Goal: Information Seeking & Learning: Learn about a topic

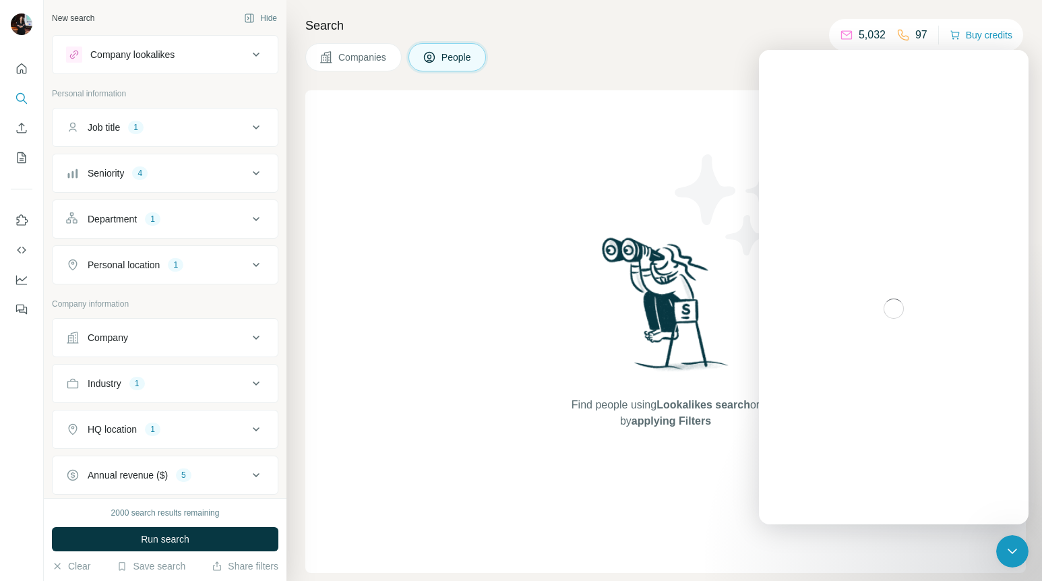
click at [222, 168] on div "Seniority 4" at bounding box center [157, 172] width 182 height 13
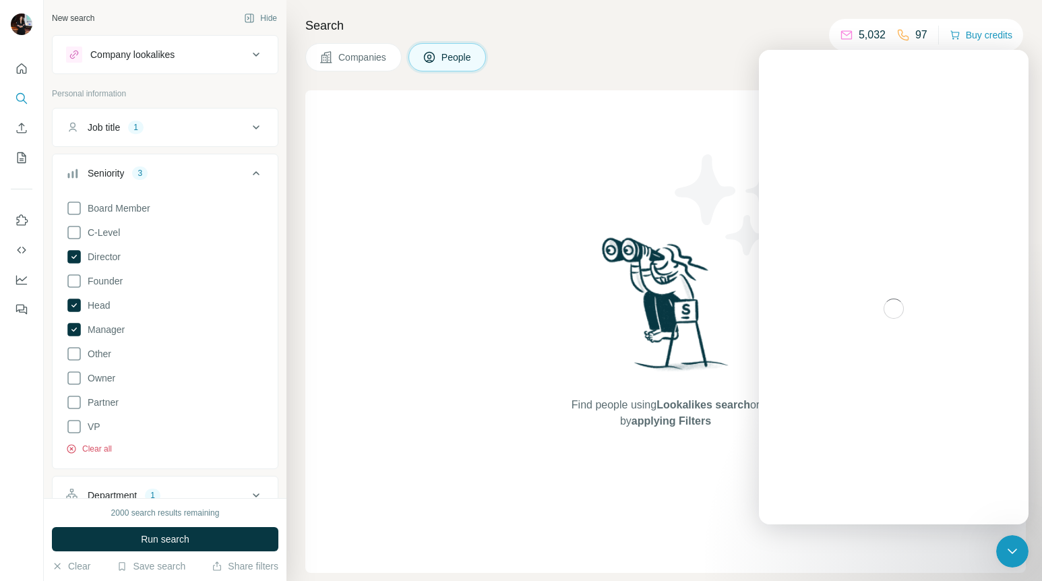
click at [92, 450] on button "Clear all" at bounding box center [89, 449] width 46 height 12
click at [256, 172] on icon at bounding box center [256, 173] width 7 height 4
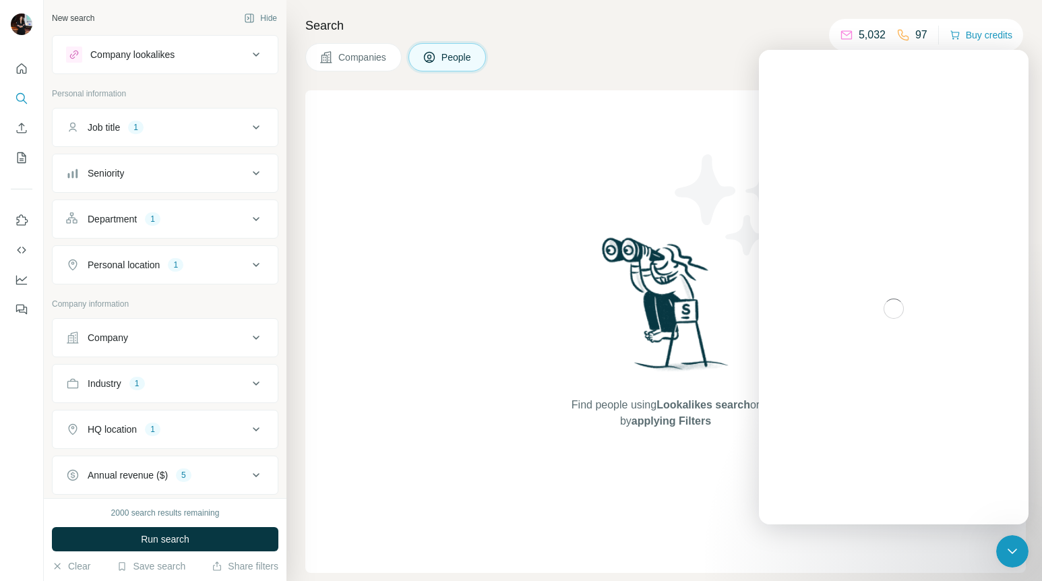
scroll to position [40, 0]
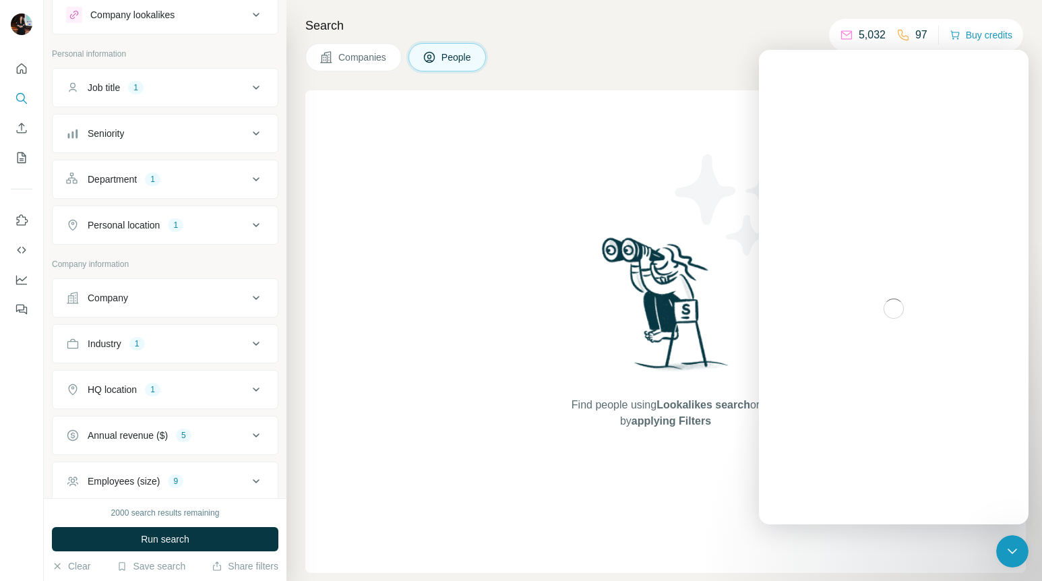
click at [557, 195] on div "Find people using Lookalikes search or by applying Filters" at bounding box center [665, 331] width 243 height 482
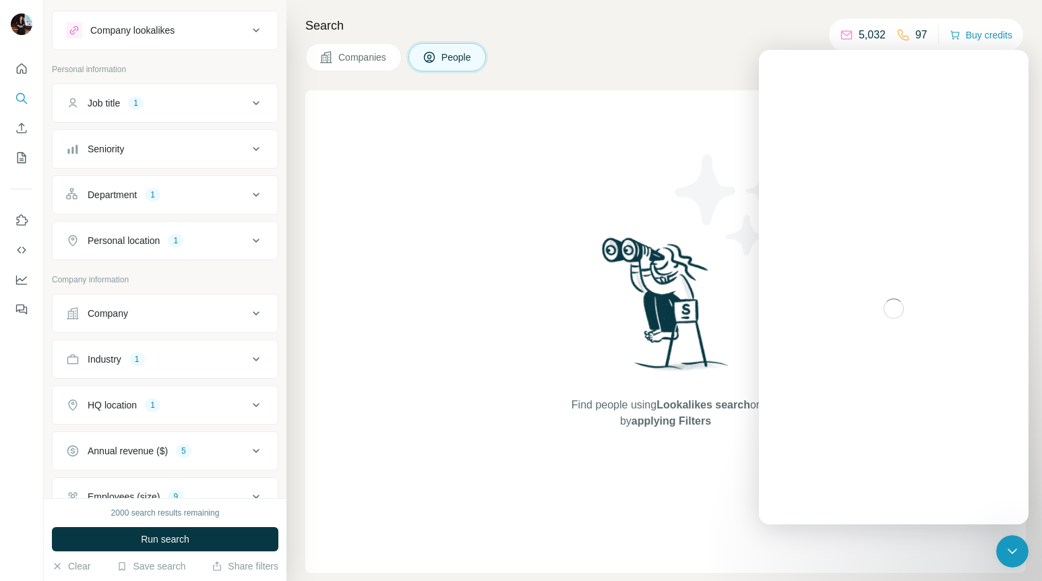
scroll to position [23, 0]
click at [228, 360] on div "Industry 1" at bounding box center [157, 360] width 182 height 13
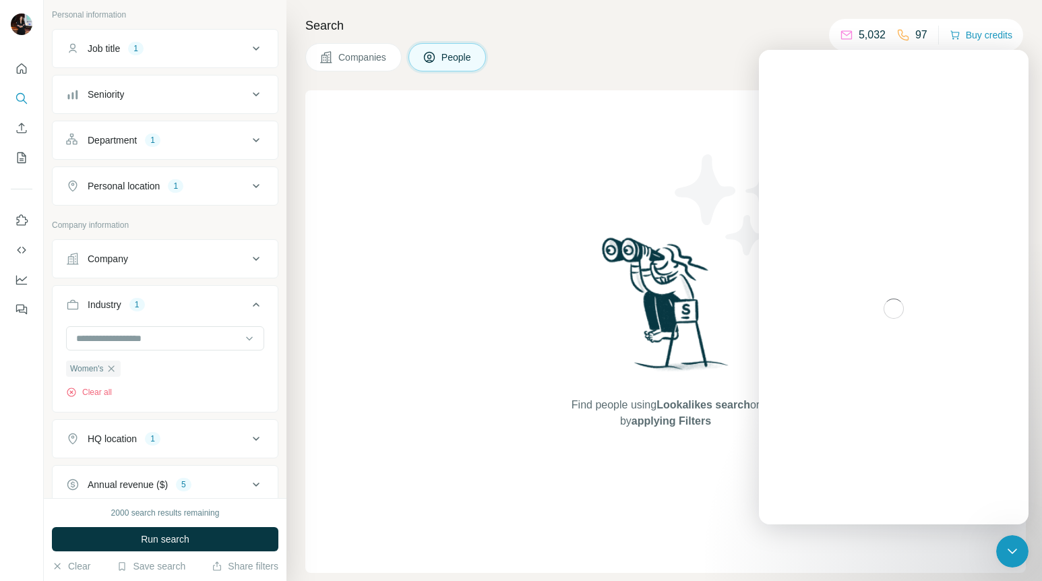
scroll to position [81, 0]
click at [108, 363] on icon "button" at bounding box center [111, 366] width 11 height 11
click at [148, 344] on div at bounding box center [158, 336] width 166 height 23
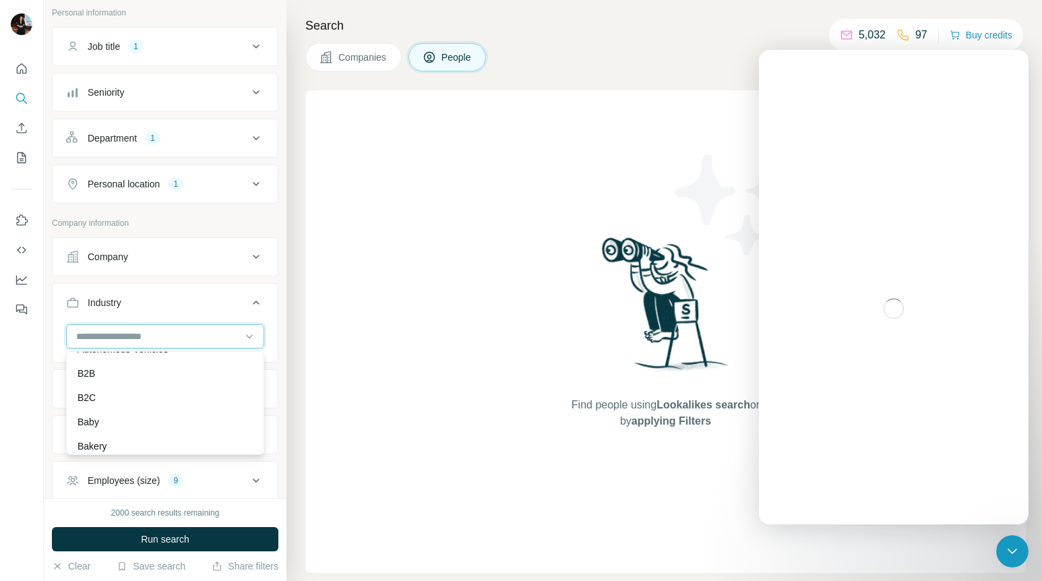
scroll to position [963, 0]
click at [127, 398] on div "B2C" at bounding box center [164, 397] width 175 height 13
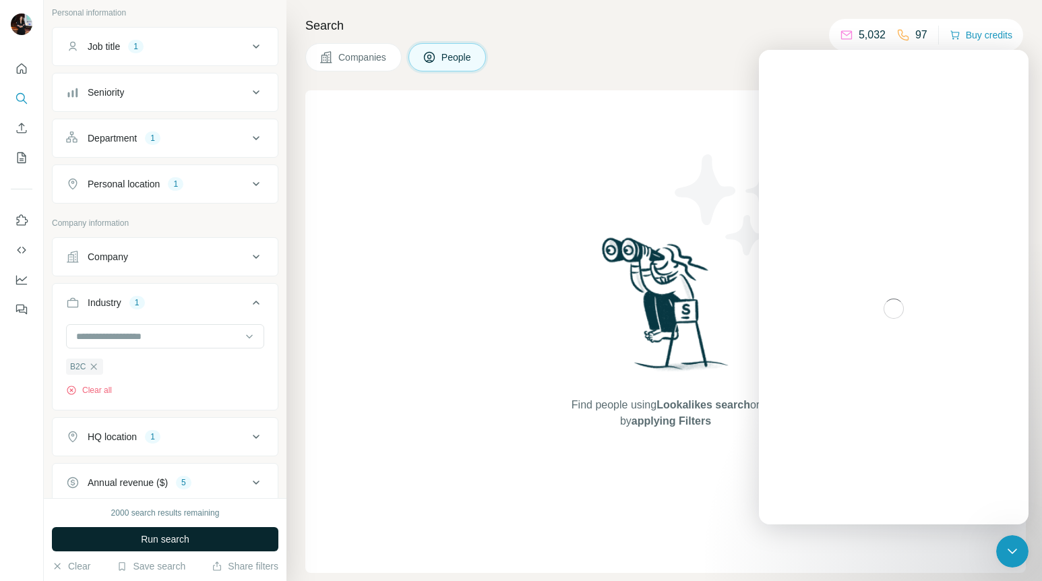
click at [152, 540] on span "Run search" at bounding box center [165, 538] width 49 height 13
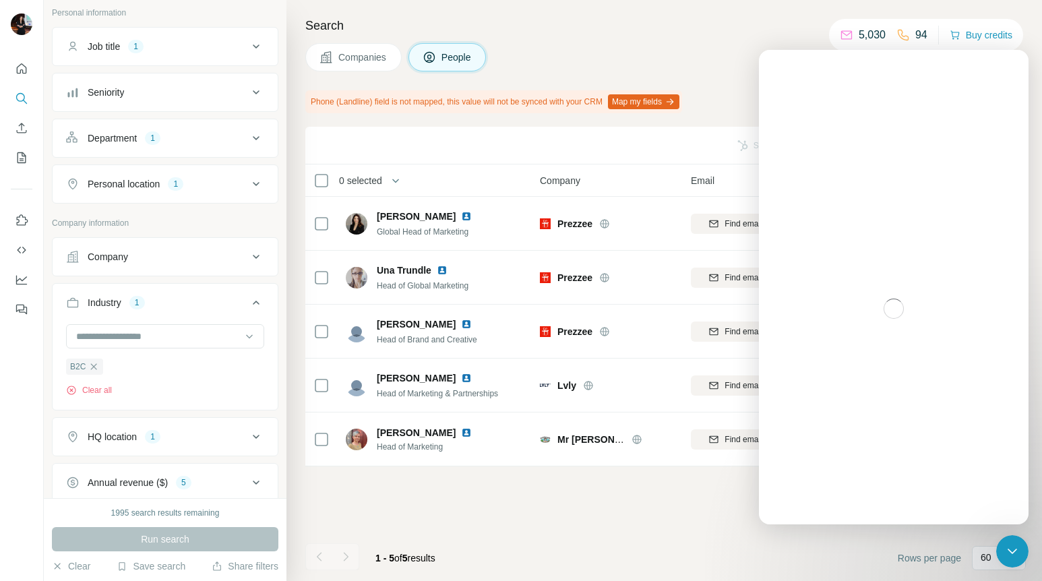
click at [751, 51] on div "Companies People" at bounding box center [665, 57] width 720 height 28
click at [737, 119] on div "Search Companies People Phone (Landline) field is not mapped, this value will n…" at bounding box center [663, 290] width 755 height 581
click at [252, 141] on icon at bounding box center [256, 138] width 16 height 16
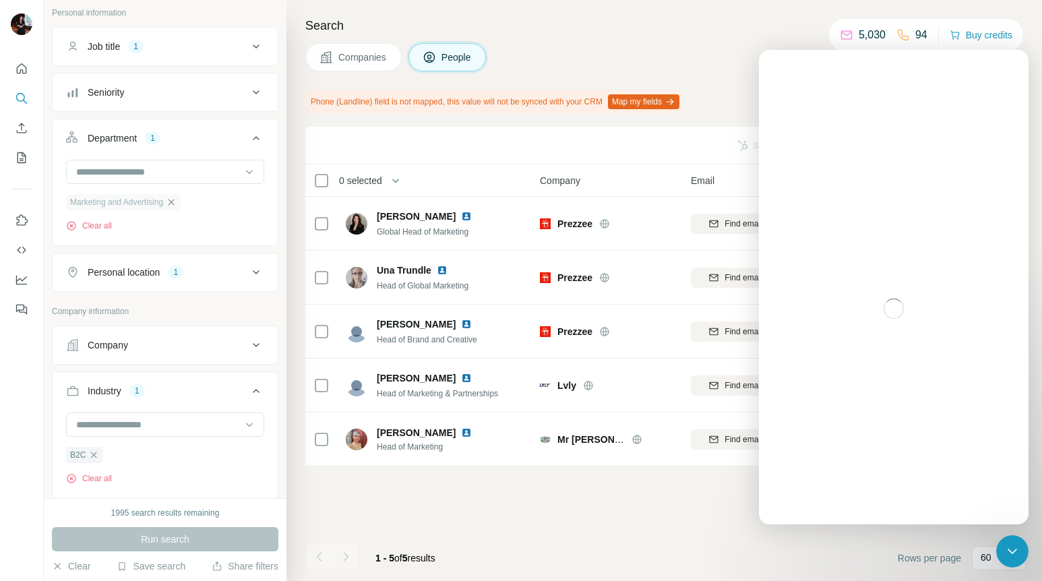
click at [174, 203] on icon "button" at bounding box center [171, 202] width 6 height 6
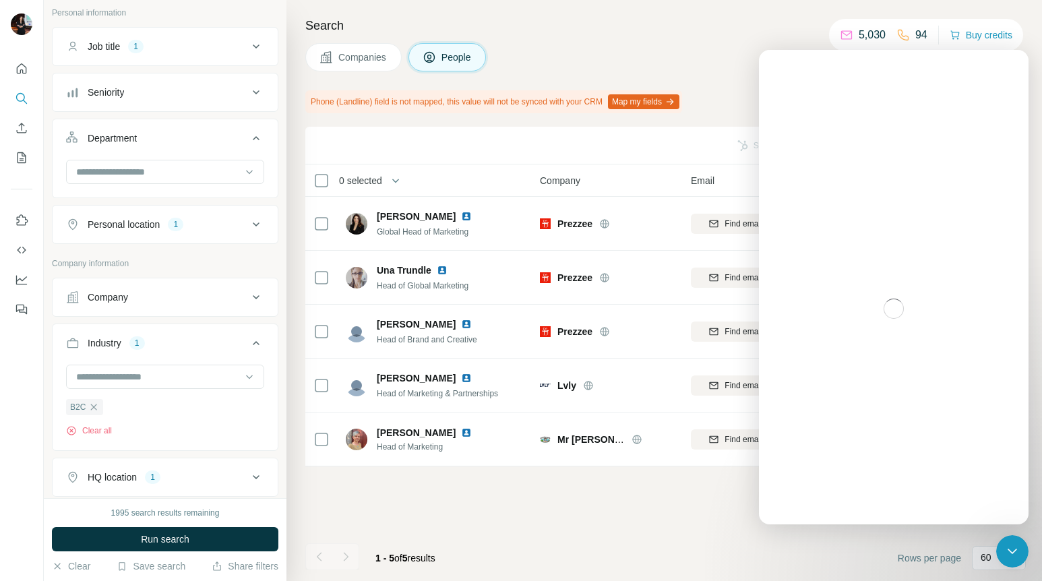
click at [246, 49] on div "Job title 1" at bounding box center [157, 46] width 182 height 13
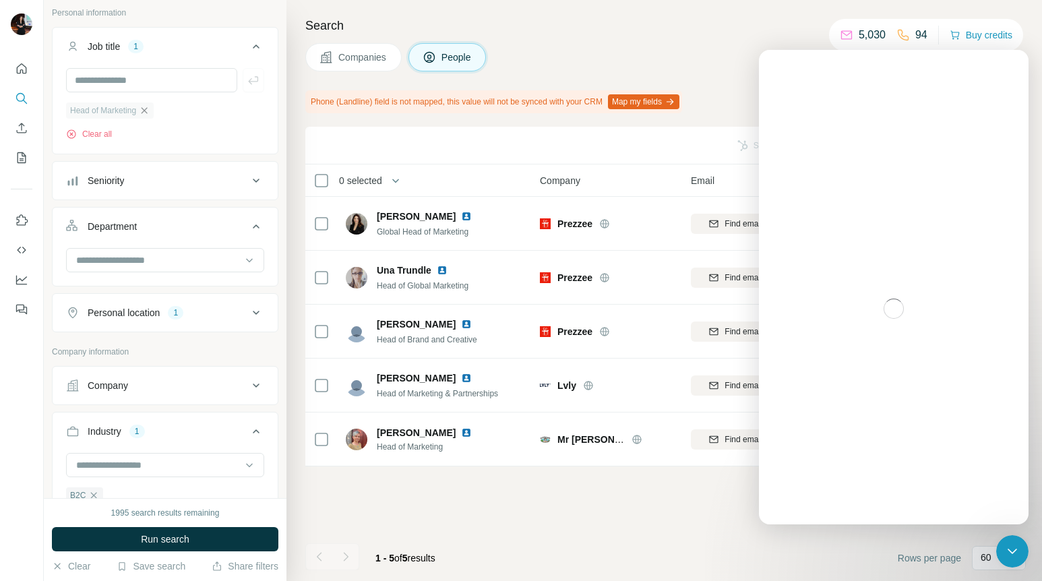
click at [147, 110] on icon "button" at bounding box center [144, 110] width 11 height 11
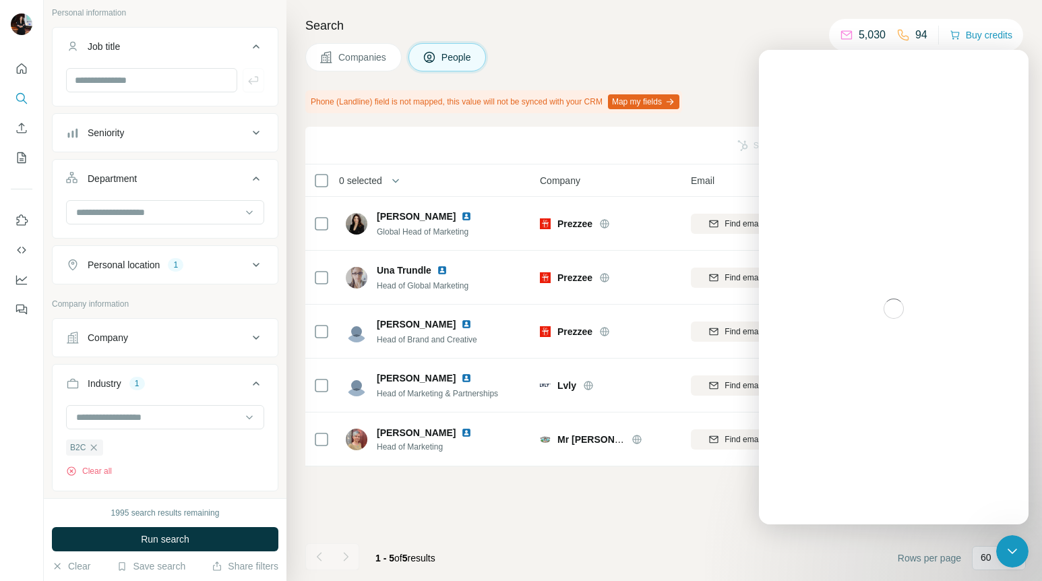
click at [261, 44] on icon at bounding box center [256, 46] width 16 height 16
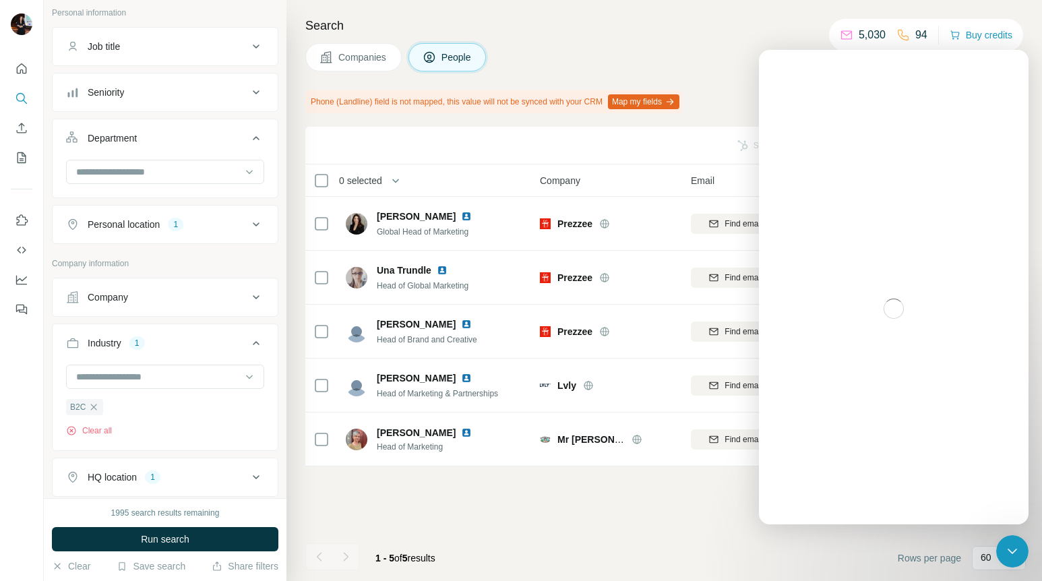
click at [218, 100] on button "Seniority" at bounding box center [165, 92] width 225 height 32
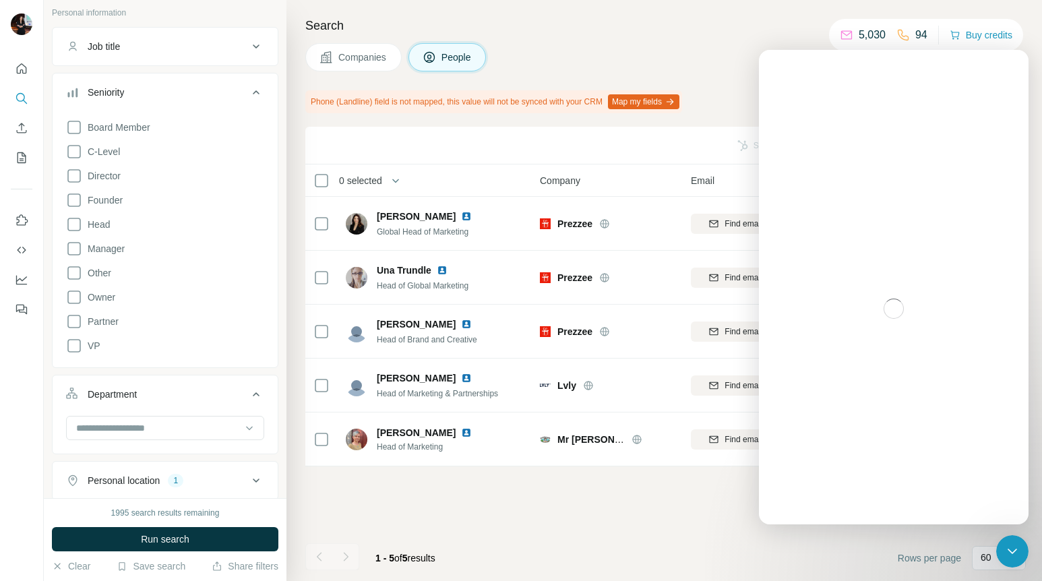
click at [229, 97] on div "Seniority" at bounding box center [157, 92] width 182 height 13
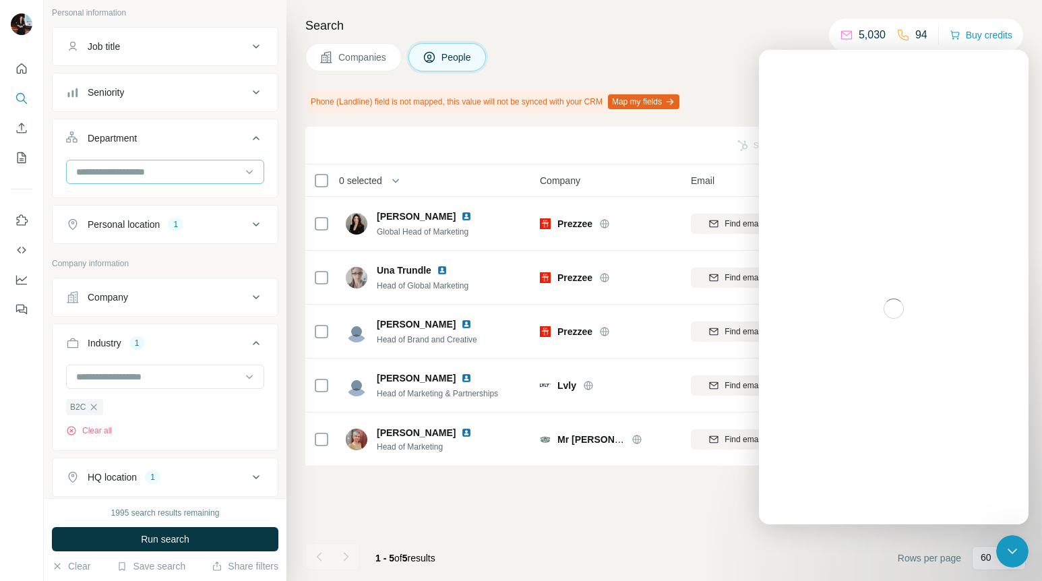
click at [230, 168] on input at bounding box center [158, 171] width 166 height 15
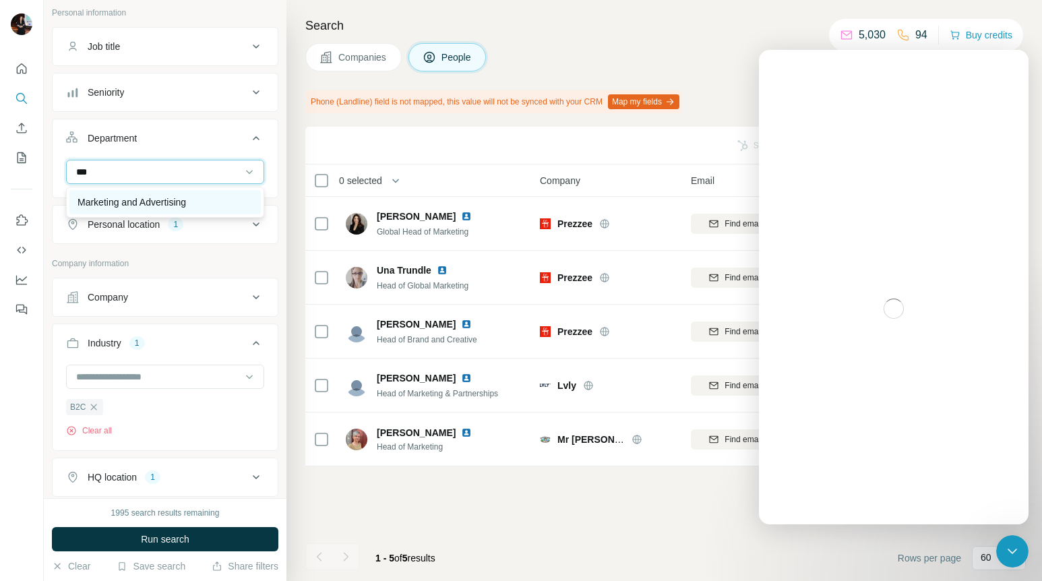
type input "***"
click at [210, 207] on div "Marketing and Advertising" at bounding box center [164, 201] width 175 height 13
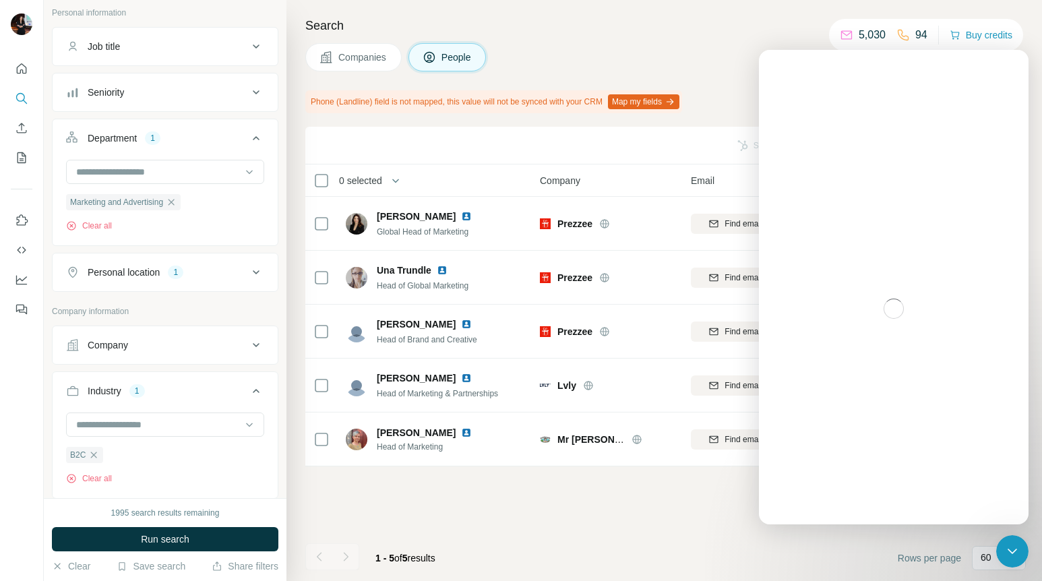
scroll to position [145, 0]
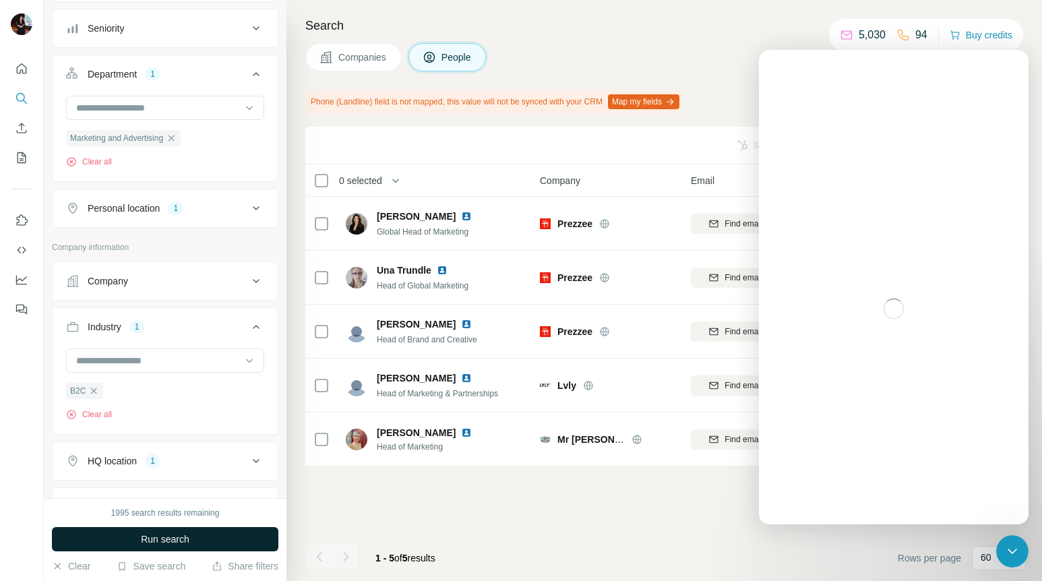
click at [234, 528] on button "Run search" at bounding box center [165, 539] width 226 height 24
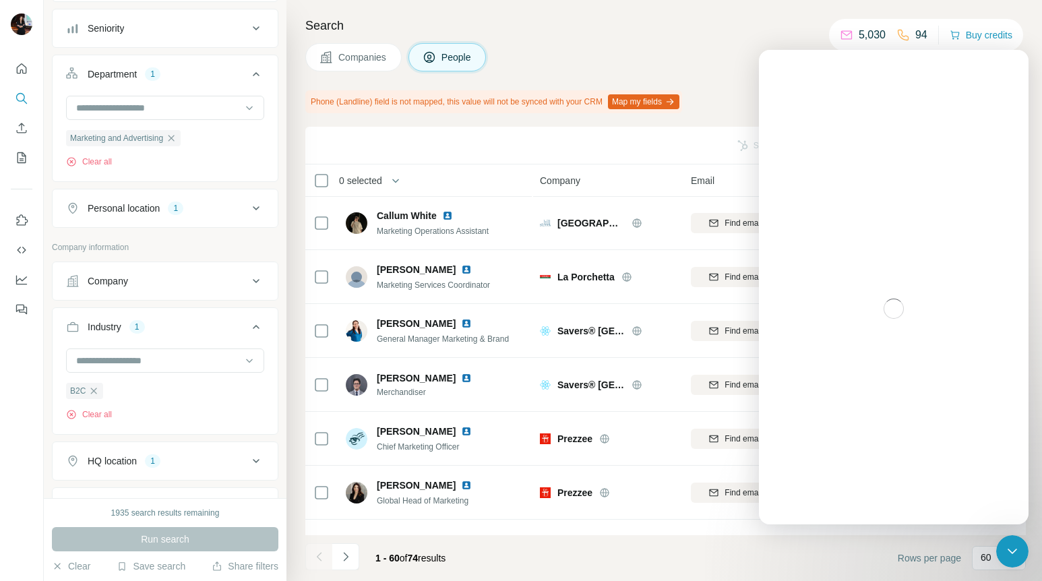
scroll to position [349, 0]
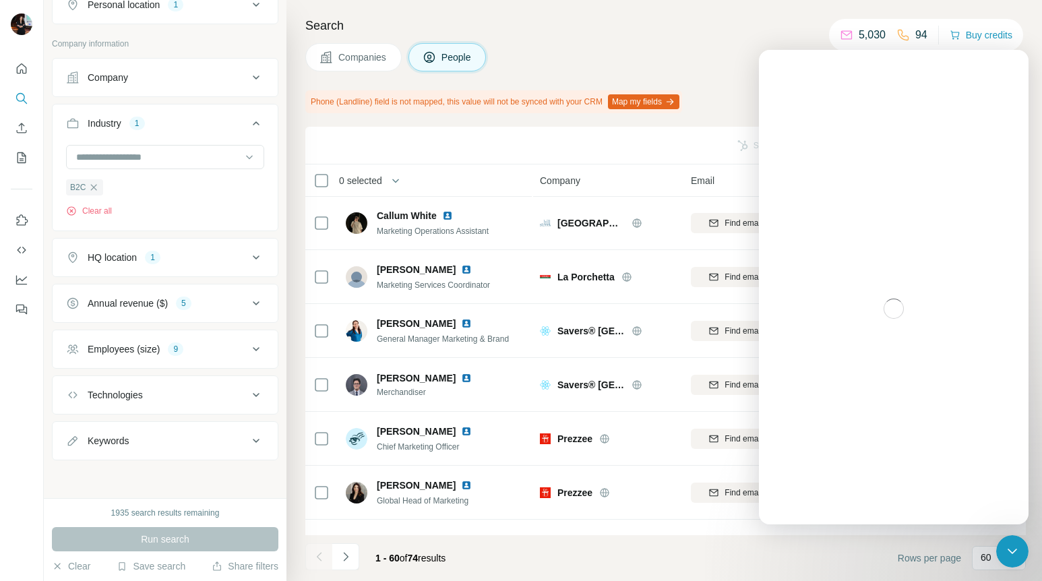
click at [678, 138] on div "Sync to HubSpot Add to list Find emails & mobiles" at bounding box center [665, 145] width 707 height 24
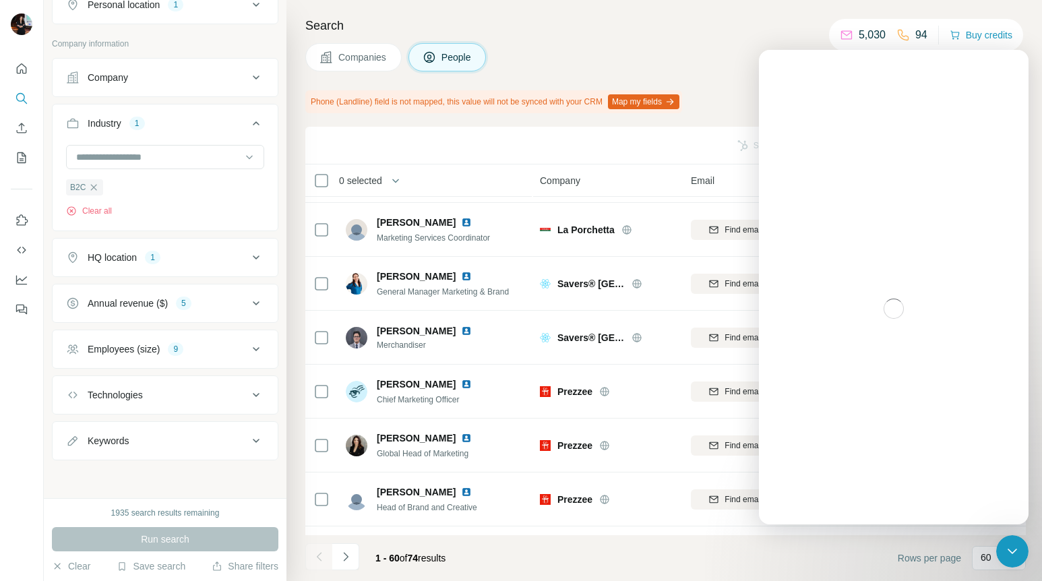
scroll to position [57, 0]
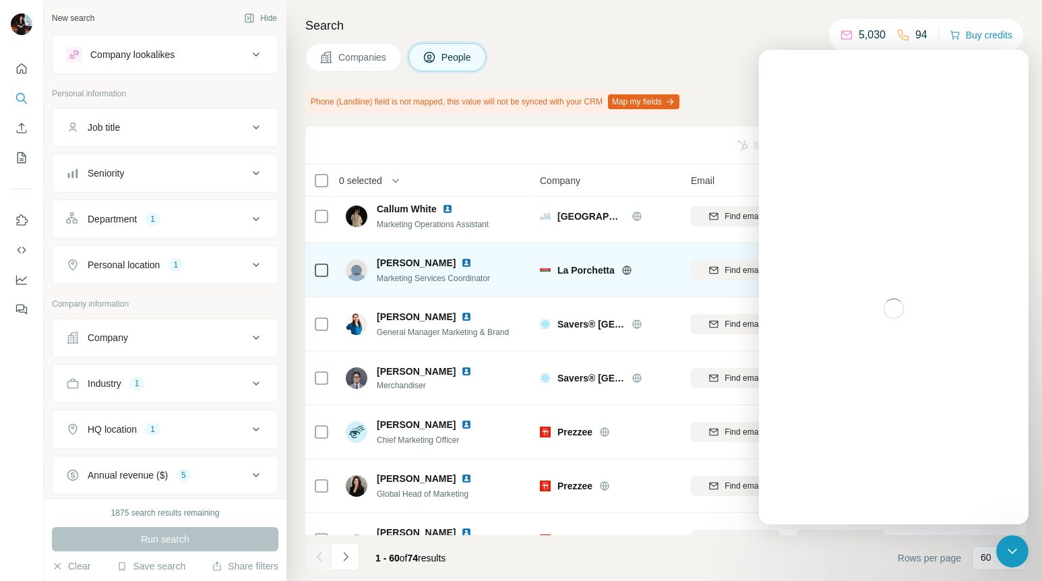
scroll to position [8, 0]
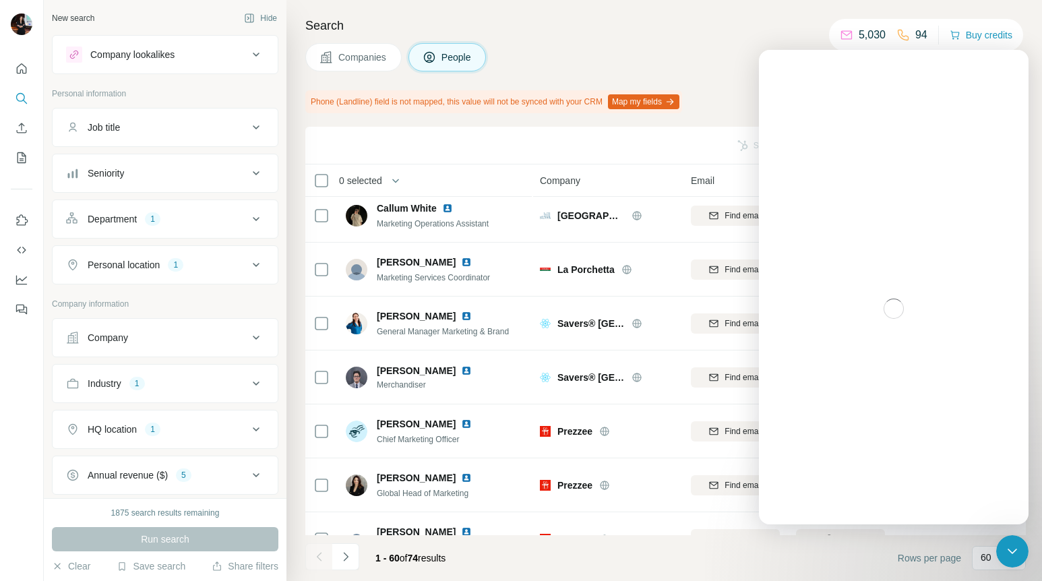
click at [1018, 553] on icon "Close Intercom Messenger" at bounding box center [1012, 551] width 16 height 16
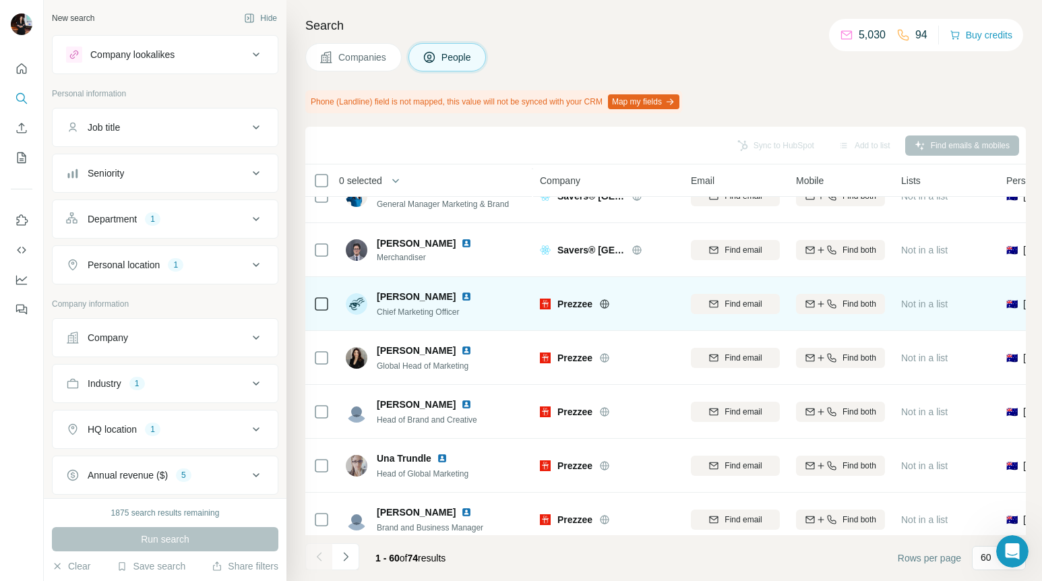
scroll to position [136, 0]
click at [461, 295] on img at bounding box center [466, 295] width 11 height 11
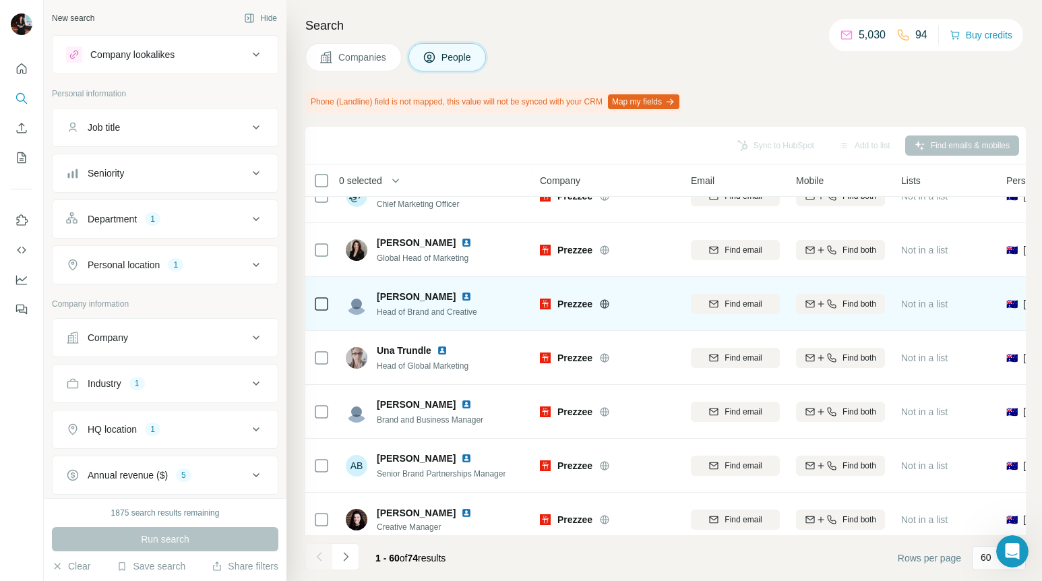
scroll to position [205, 0]
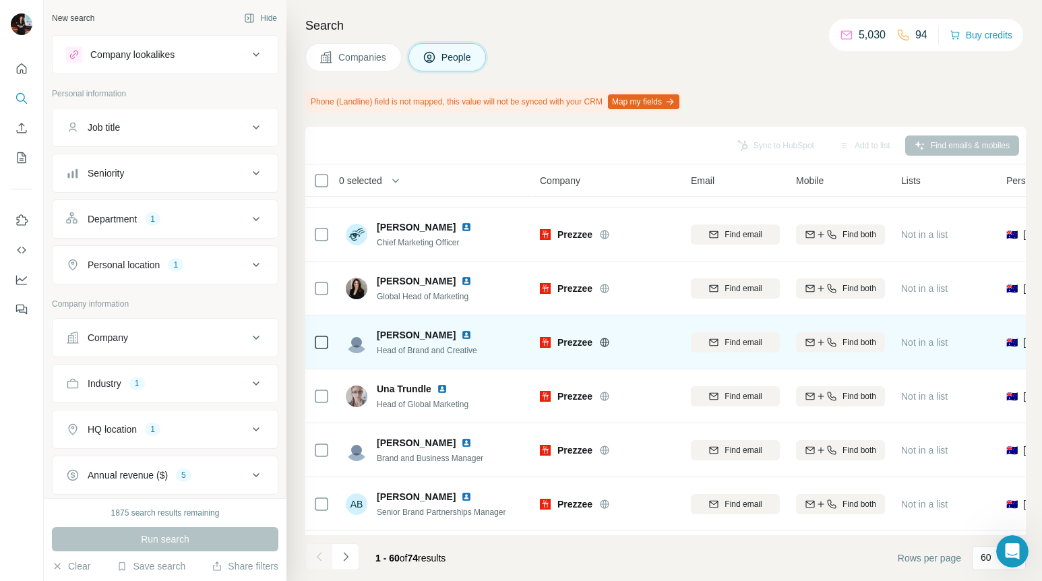
click at [461, 336] on img at bounding box center [466, 334] width 11 height 11
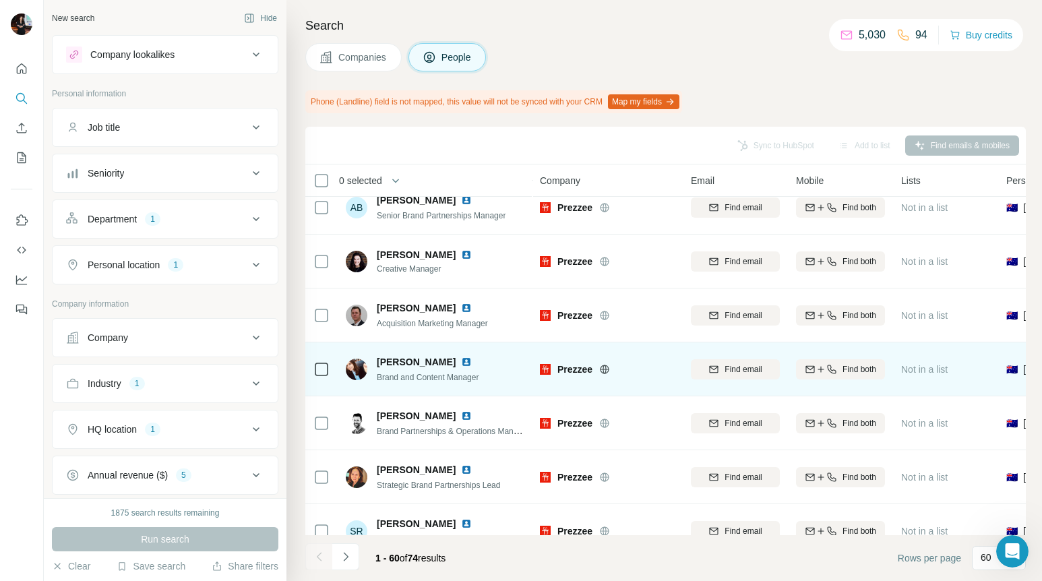
scroll to position [506, 0]
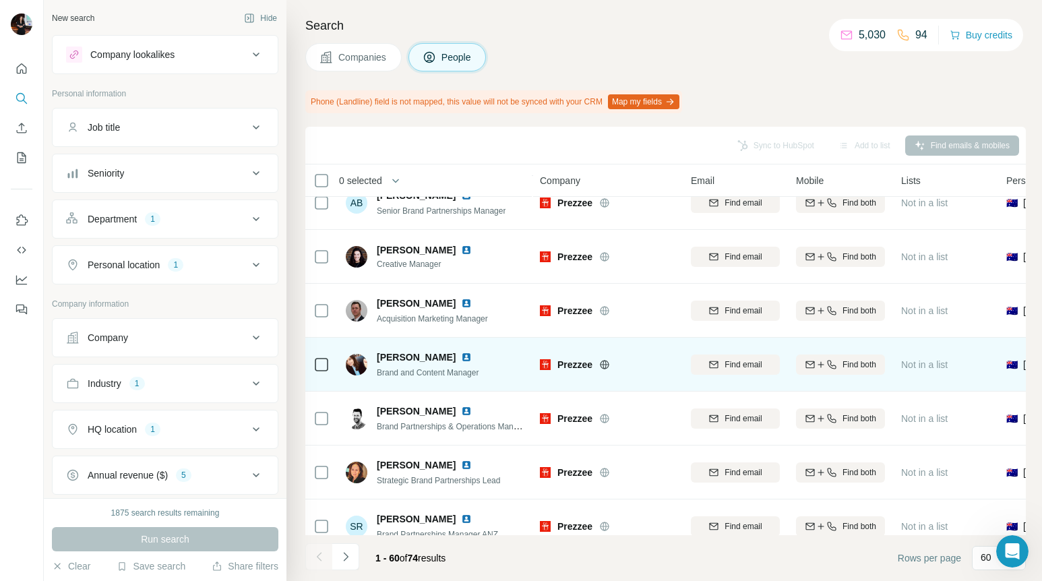
click at [470, 356] on img at bounding box center [466, 357] width 11 height 11
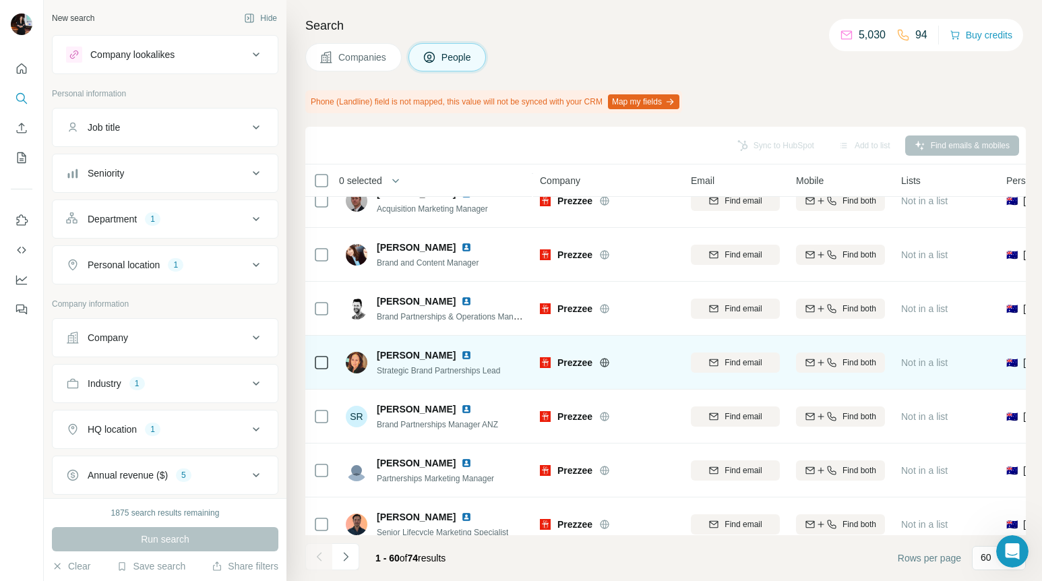
scroll to position [617, 0]
click at [461, 354] on img at bounding box center [466, 353] width 11 height 11
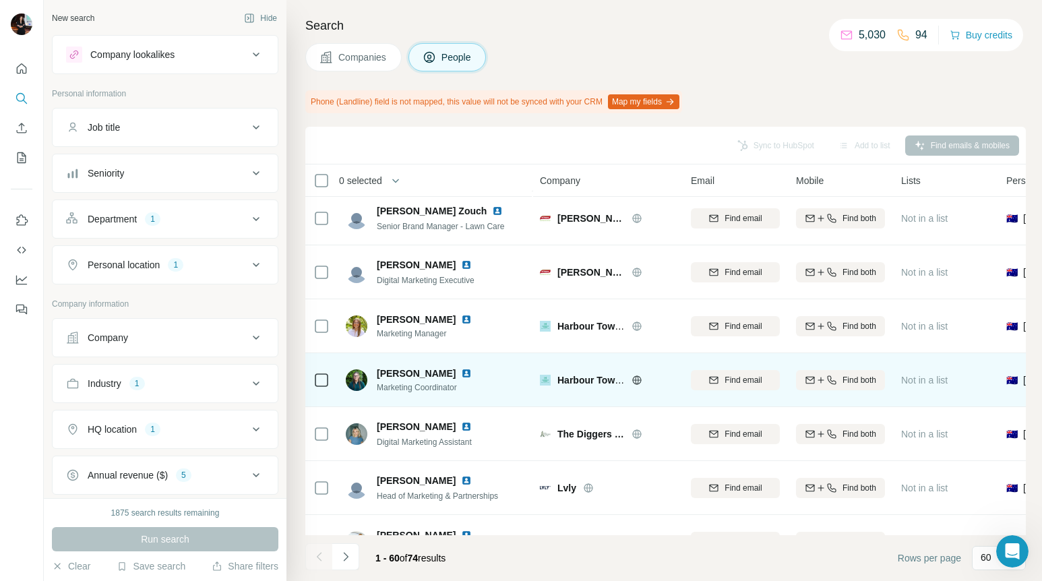
scroll to position [1316, 0]
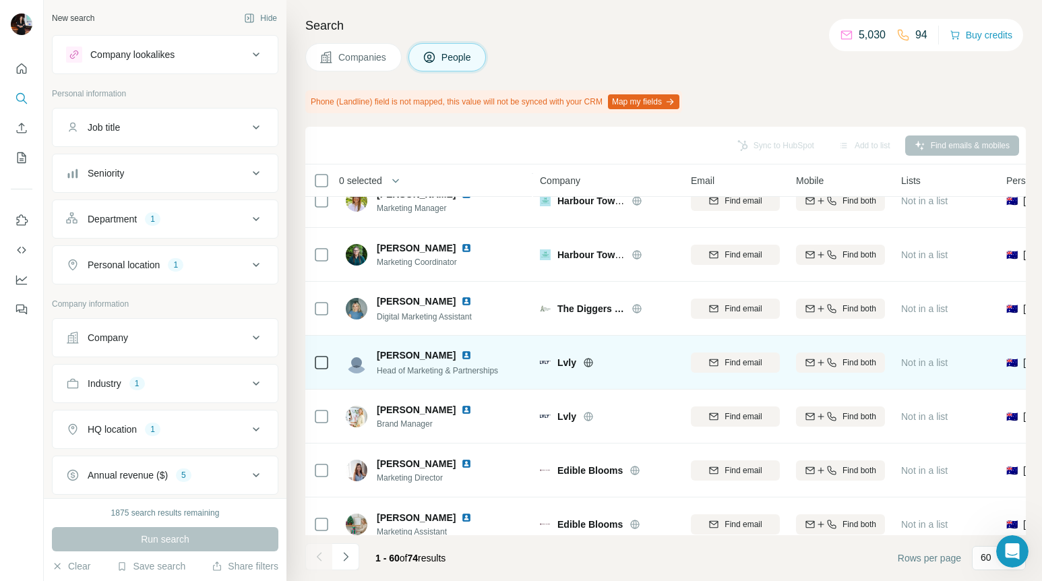
click at [461, 353] on img at bounding box center [466, 355] width 11 height 11
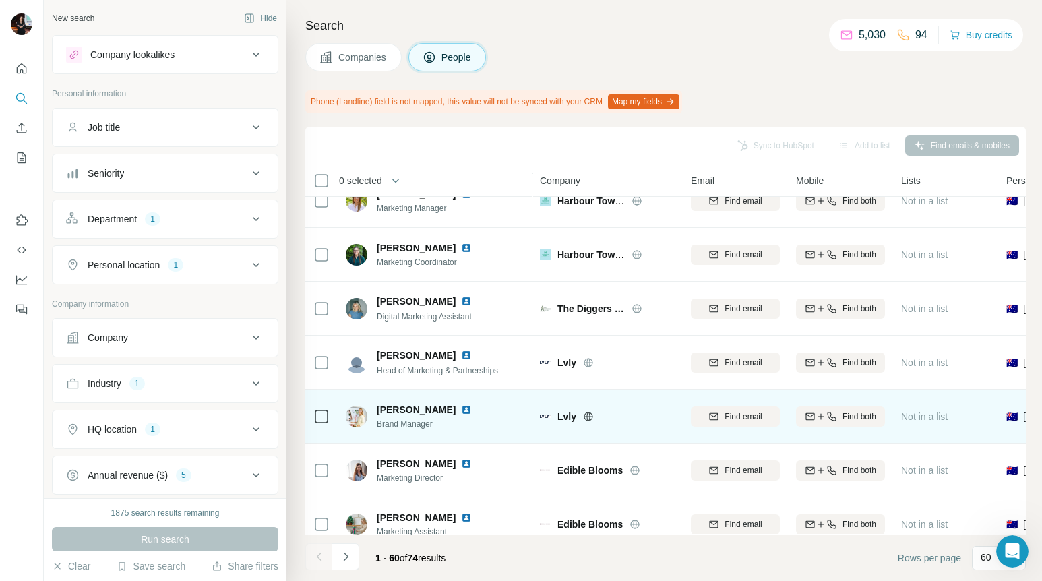
scroll to position [1342, 0]
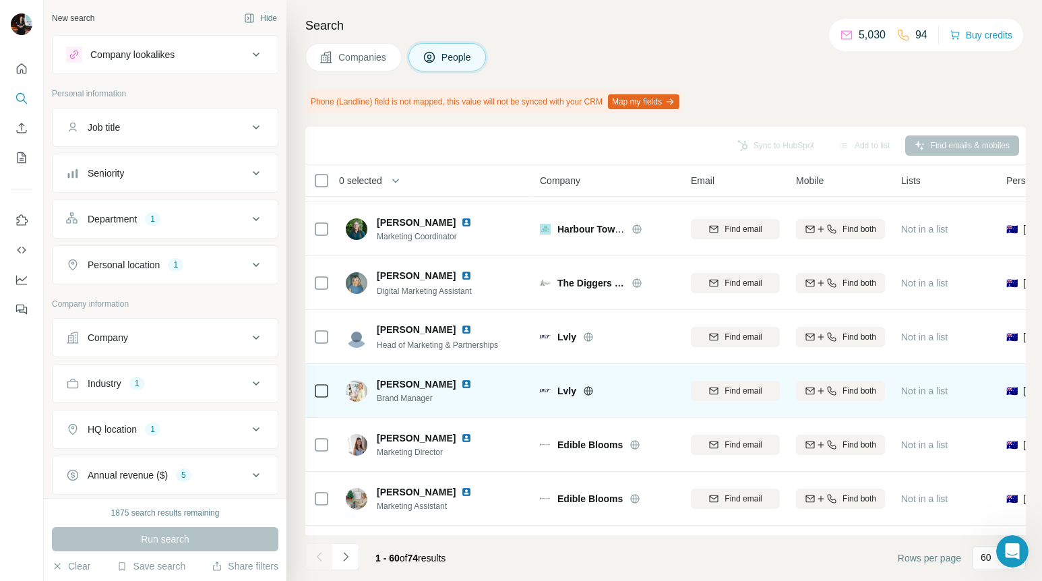
click at [466, 380] on img at bounding box center [466, 384] width 11 height 11
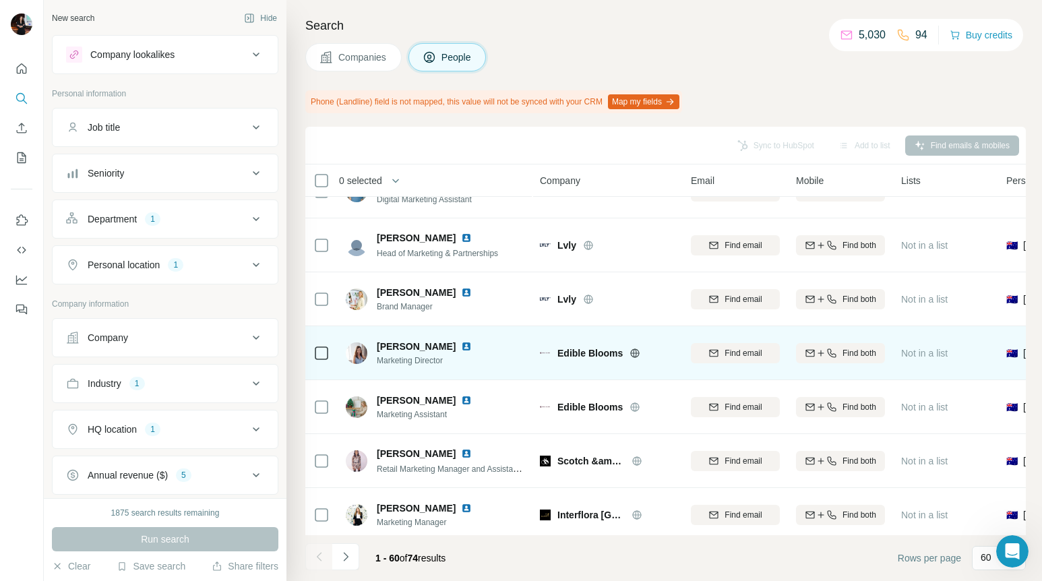
scroll to position [1465, 0]
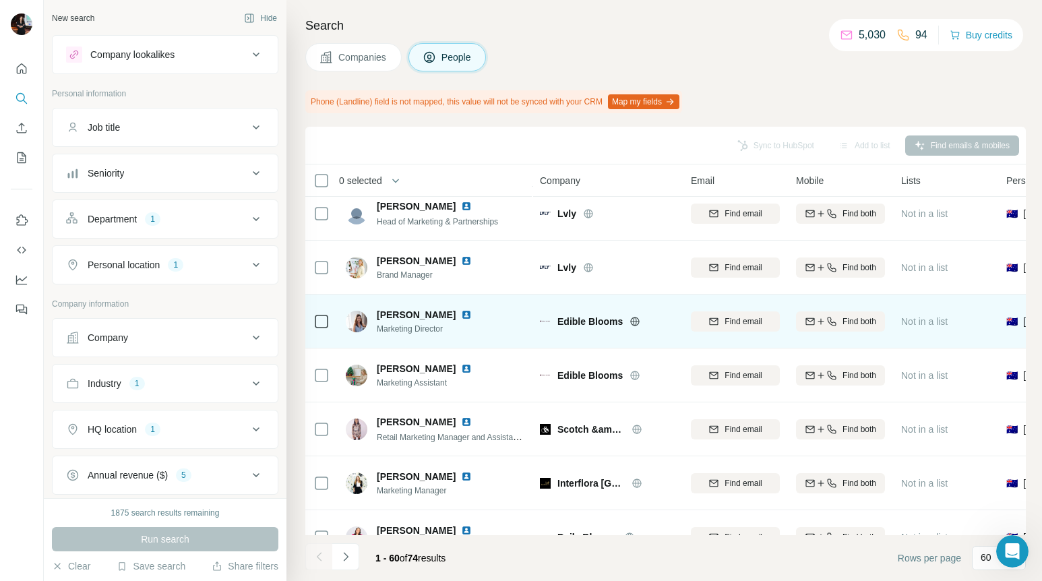
click at [461, 315] on img at bounding box center [466, 314] width 11 height 11
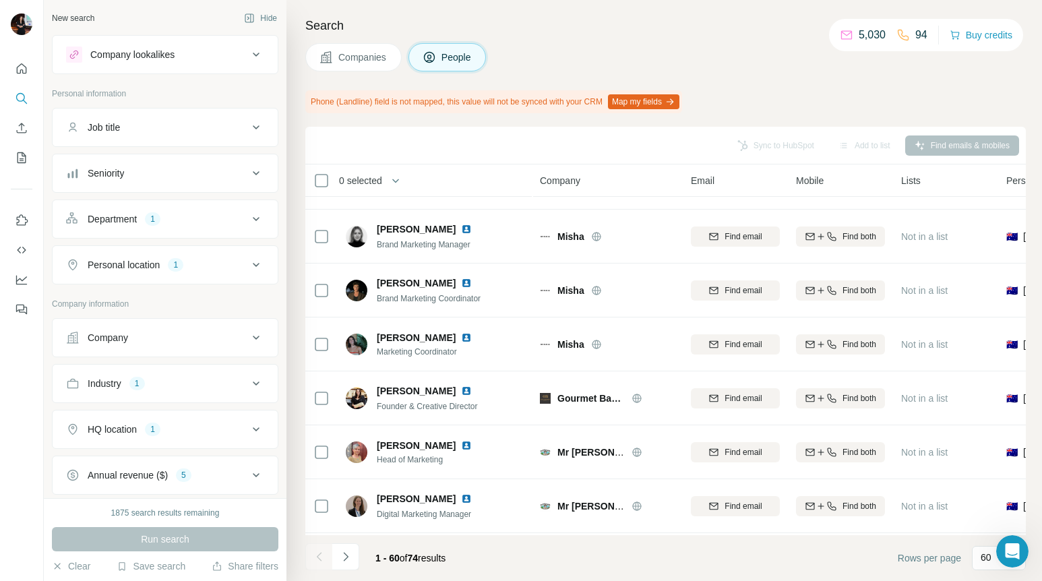
scroll to position [2460, 0]
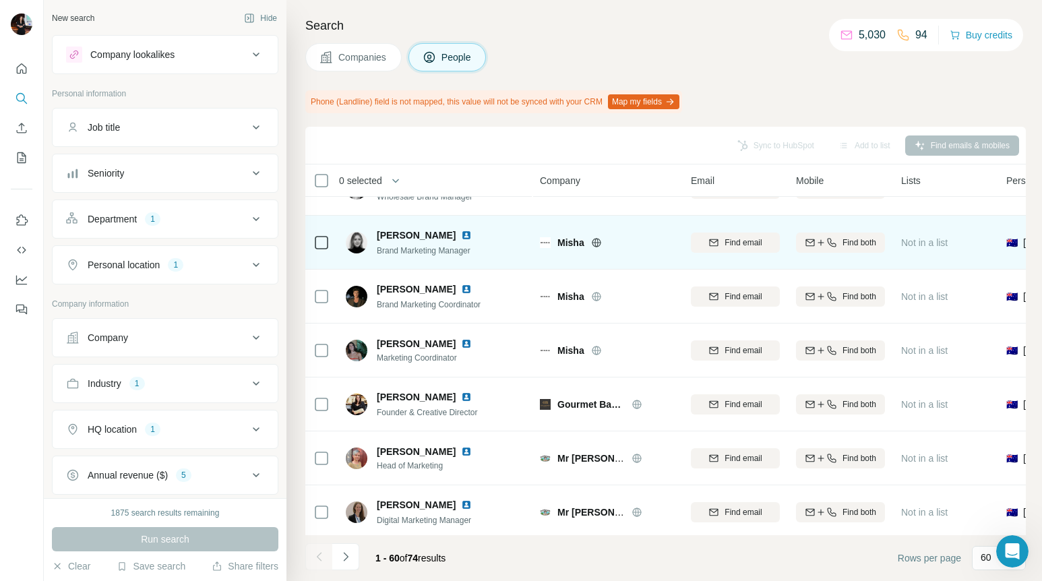
click at [461, 234] on img at bounding box center [466, 235] width 11 height 11
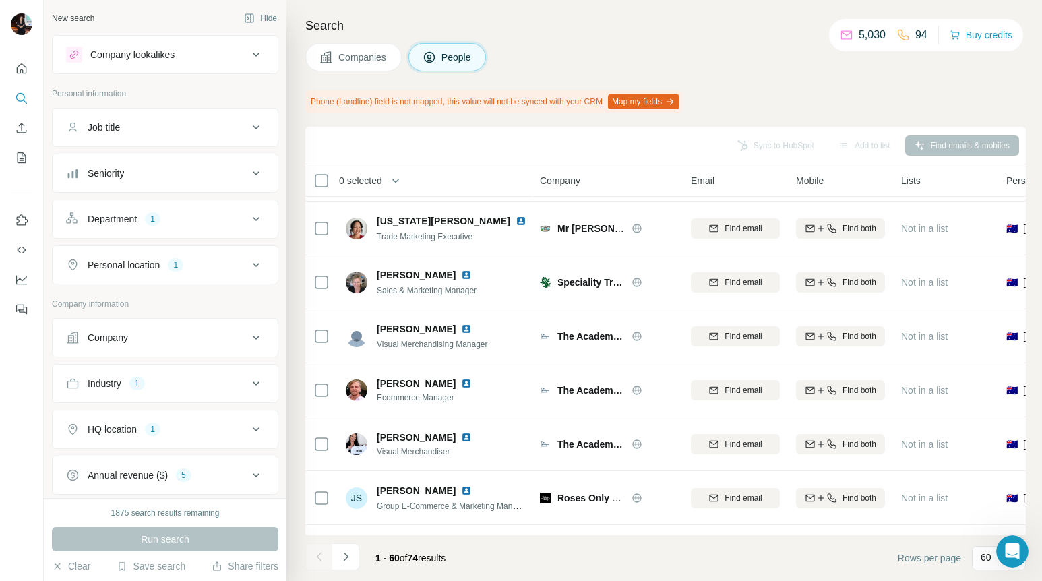
scroll to position [2896, 0]
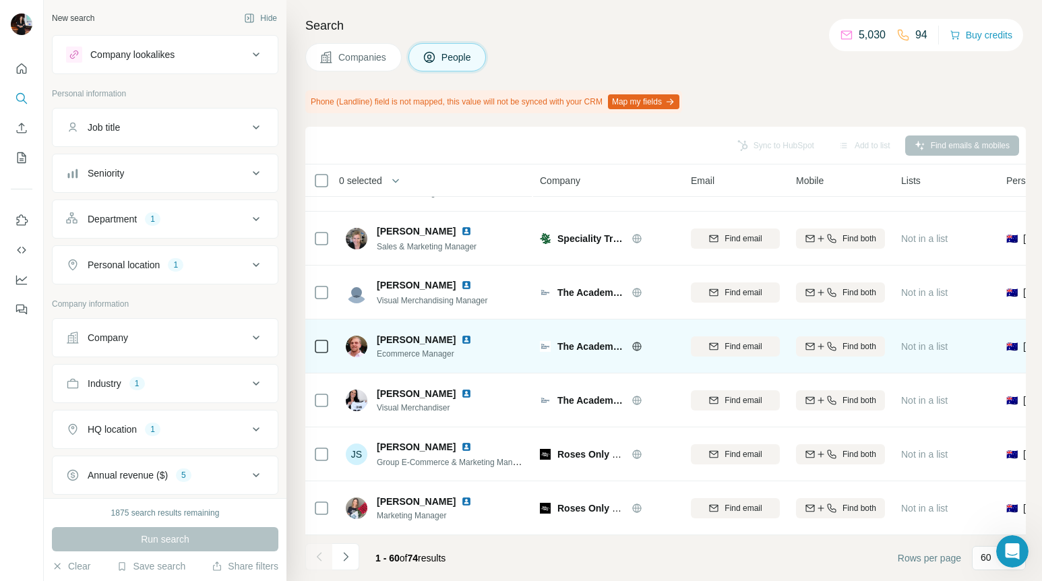
click at [638, 345] on icon at bounding box center [636, 346] width 11 height 11
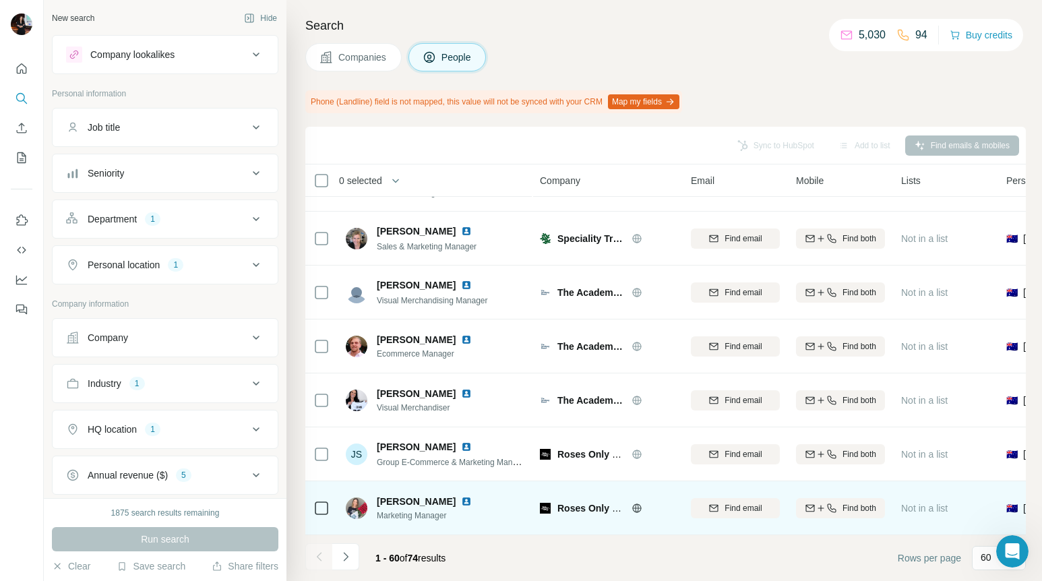
click at [461, 501] on img at bounding box center [466, 501] width 11 height 11
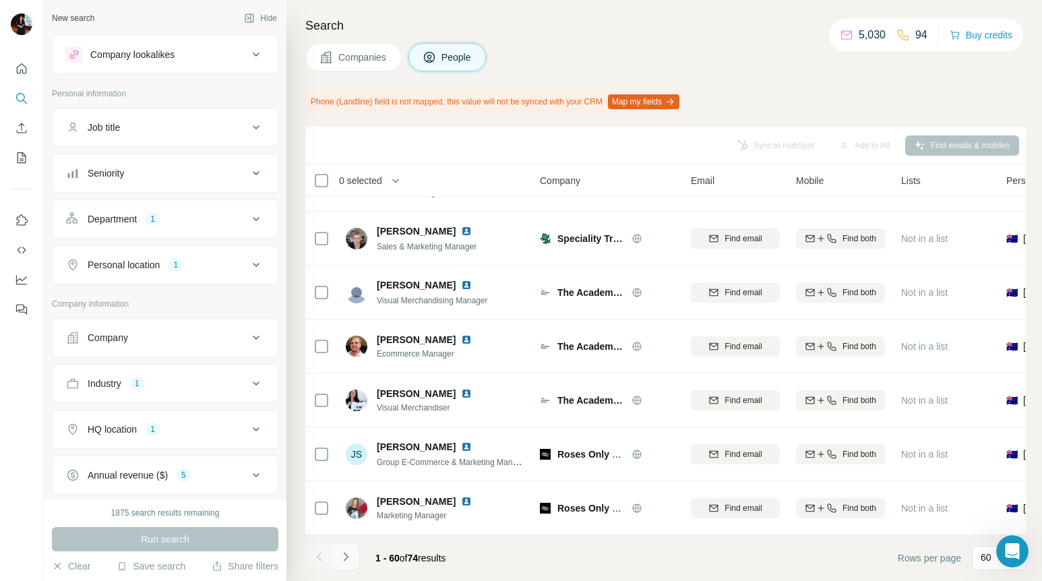
click at [348, 553] on icon "Navigate to next page" at bounding box center [345, 556] width 13 height 13
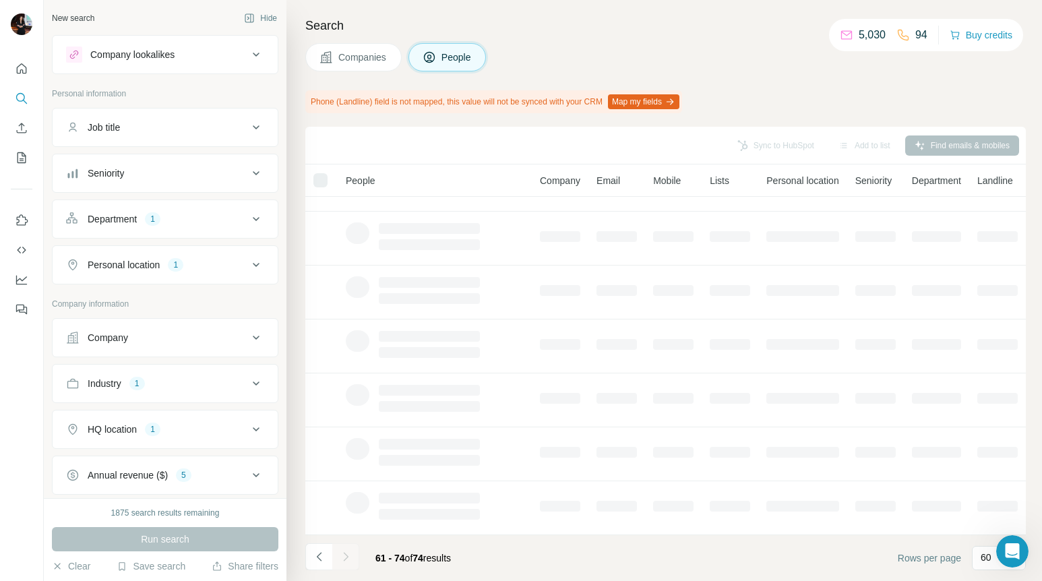
click at [232, 478] on div "Annual revenue ($) 5" at bounding box center [157, 474] width 182 height 13
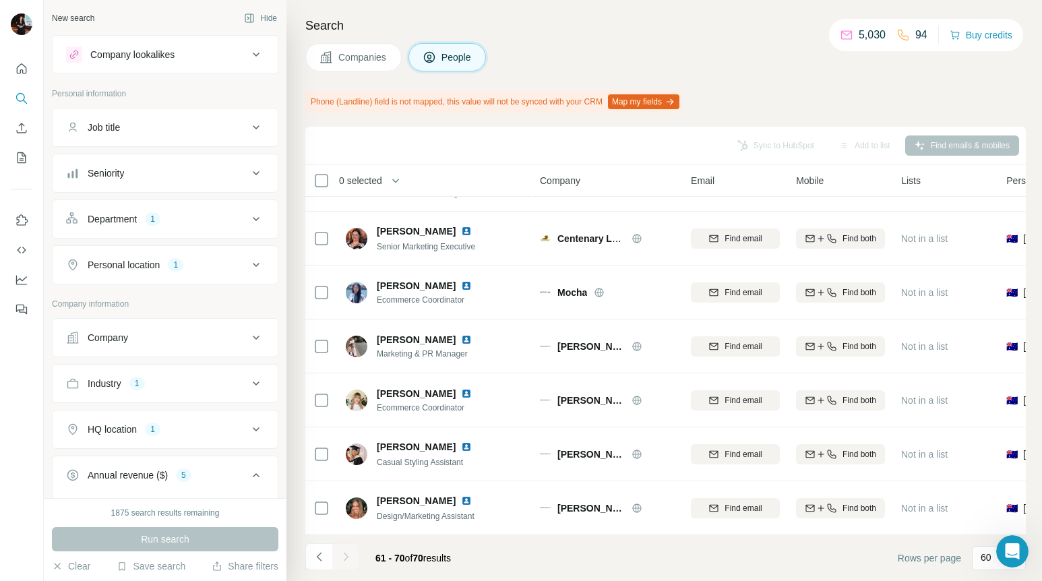
scroll to position [362, 0]
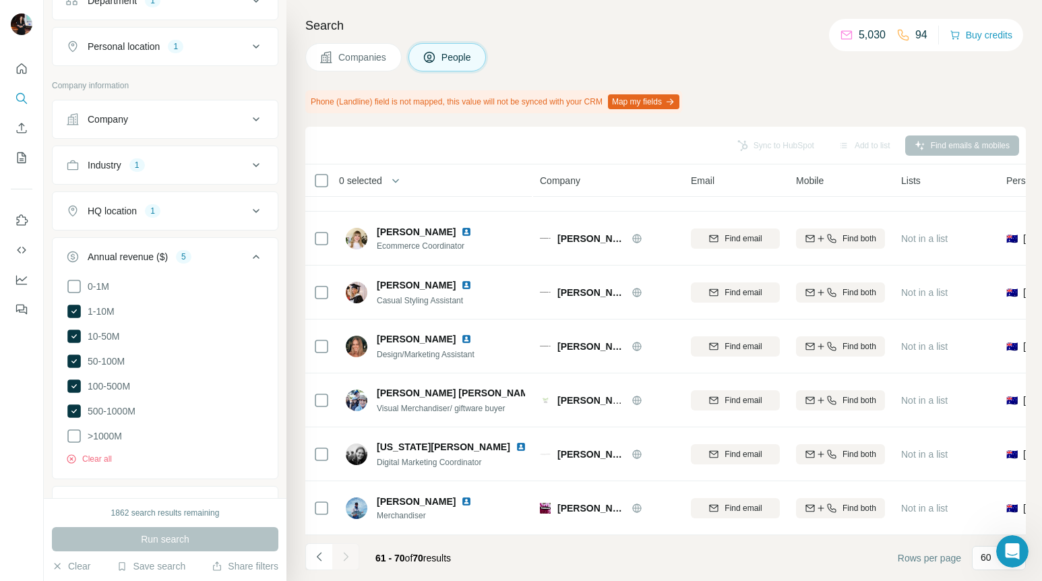
click at [251, 253] on icon at bounding box center [256, 257] width 16 height 16
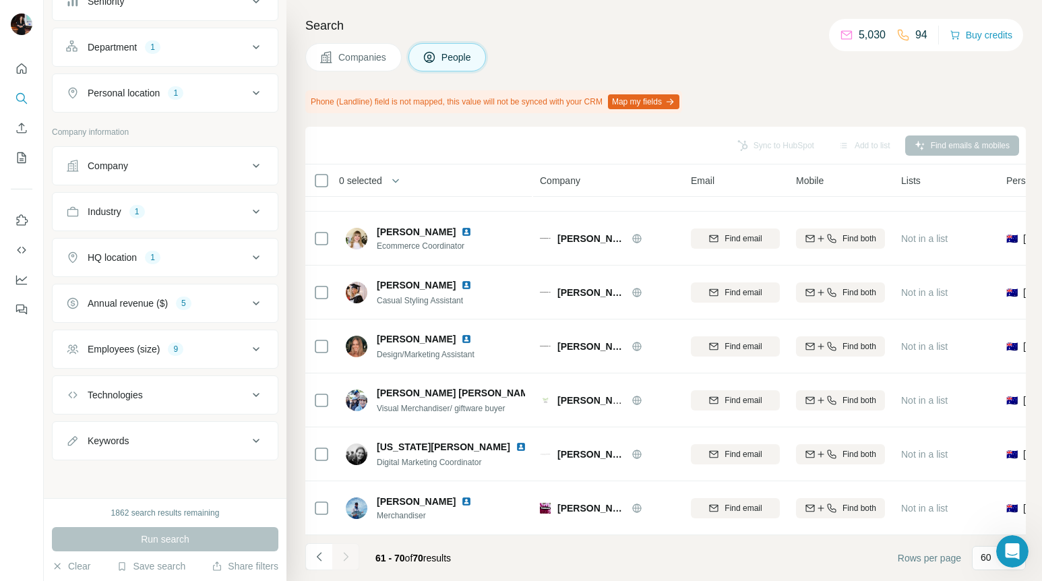
click at [346, 548] on div at bounding box center [345, 556] width 27 height 27
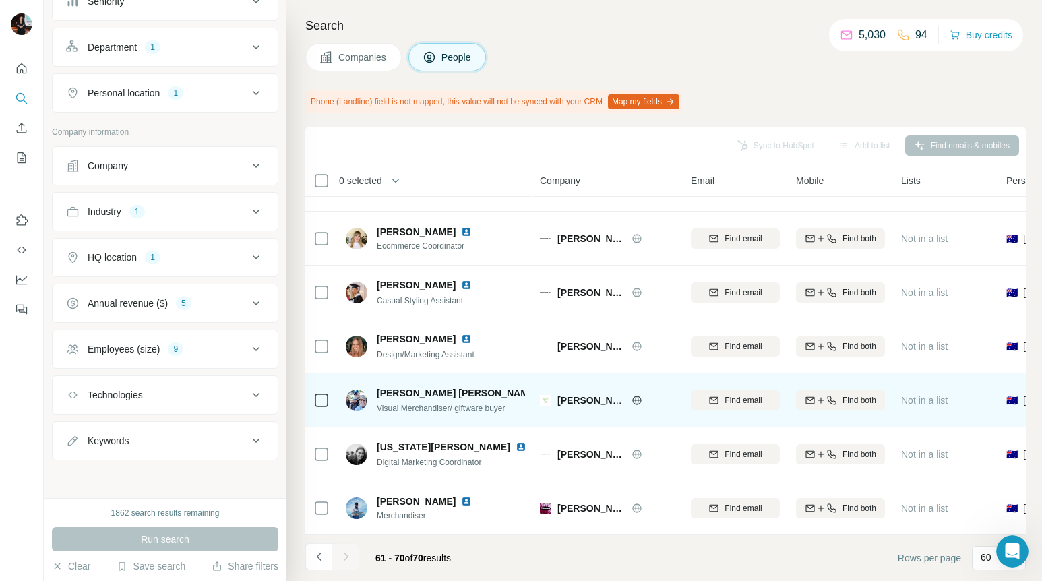
scroll to position [0, 0]
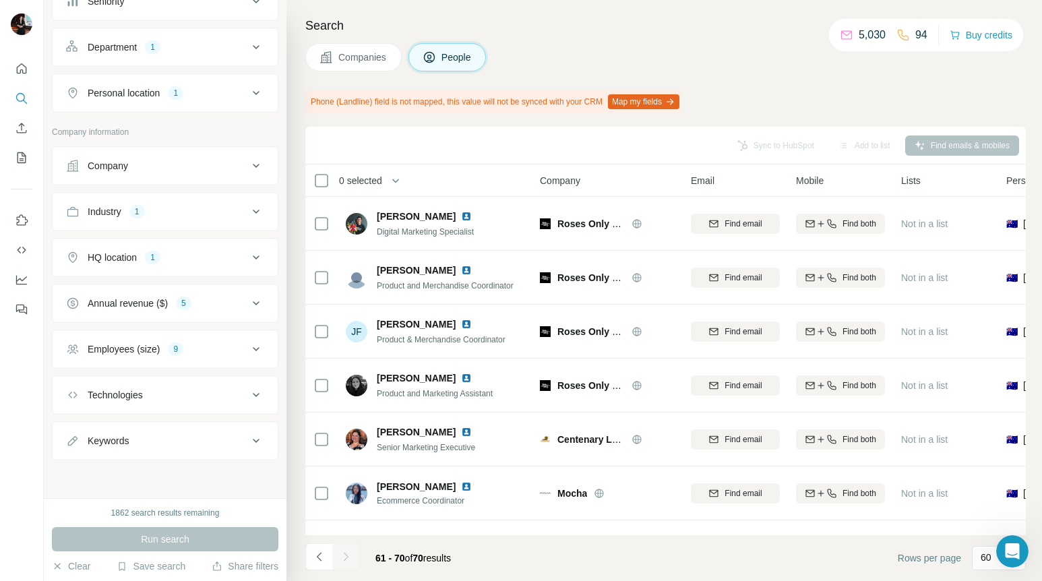
click at [241, 41] on div "Department 1" at bounding box center [157, 46] width 182 height 13
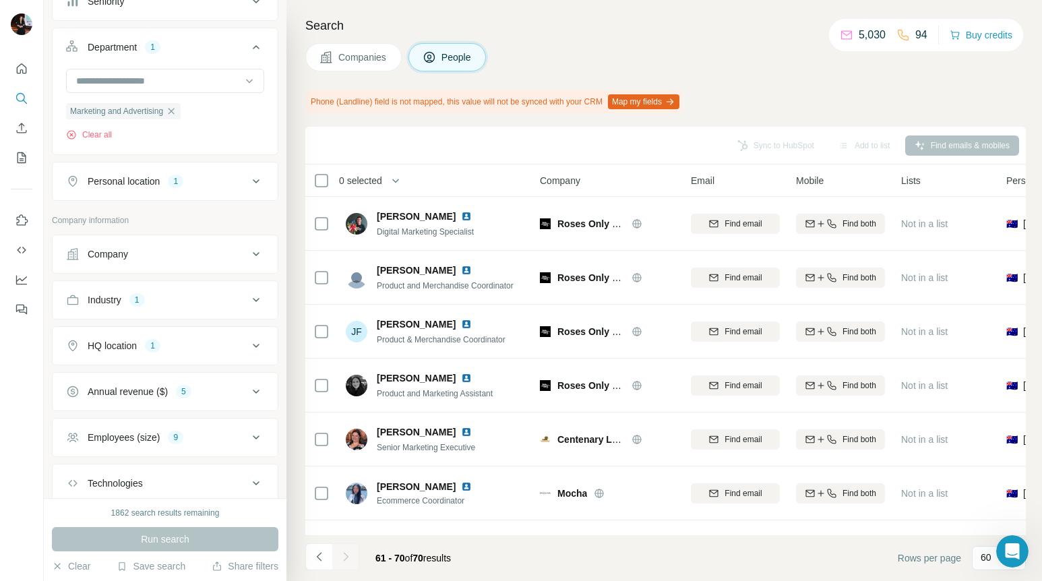
click at [241, 41] on div "Department 1" at bounding box center [157, 46] width 182 height 13
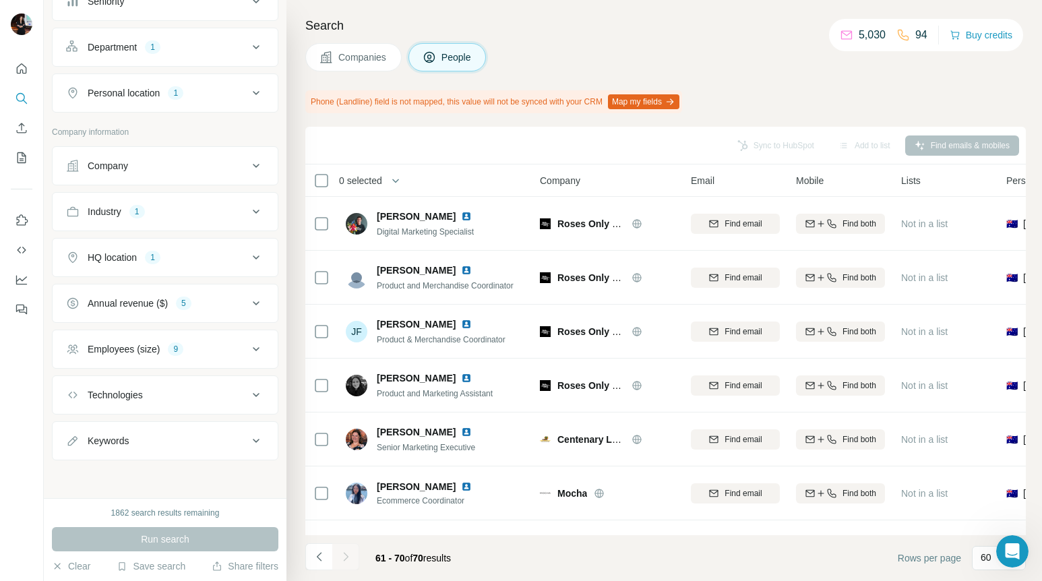
scroll to position [121, 0]
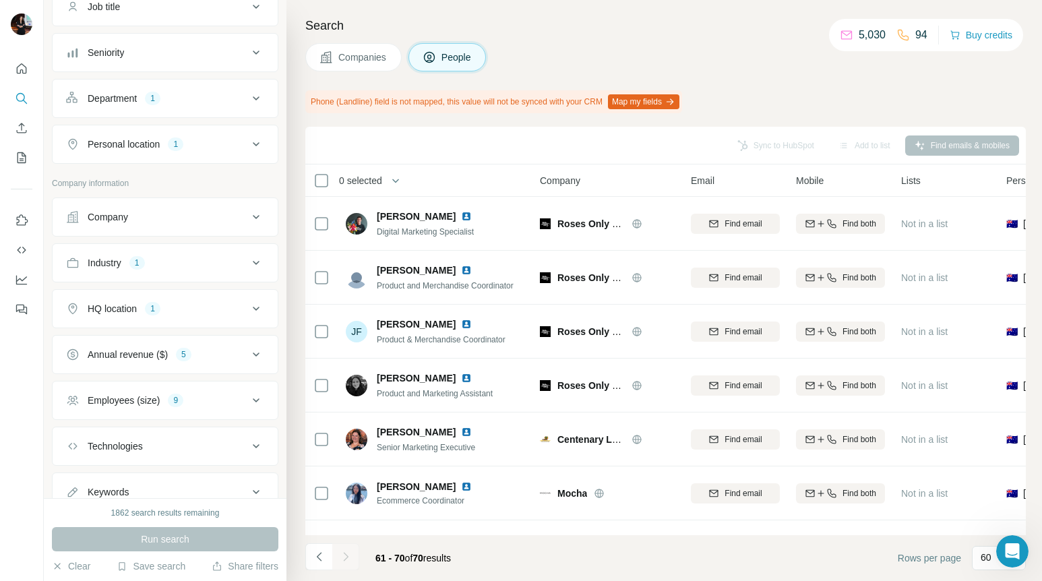
click at [249, 265] on icon at bounding box center [256, 263] width 16 height 16
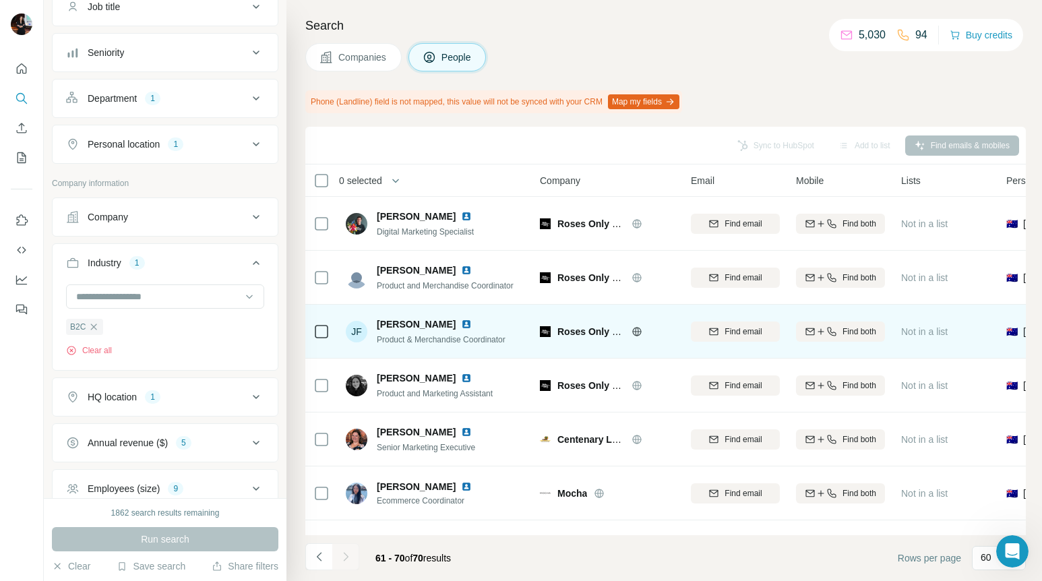
scroll to position [362, 0]
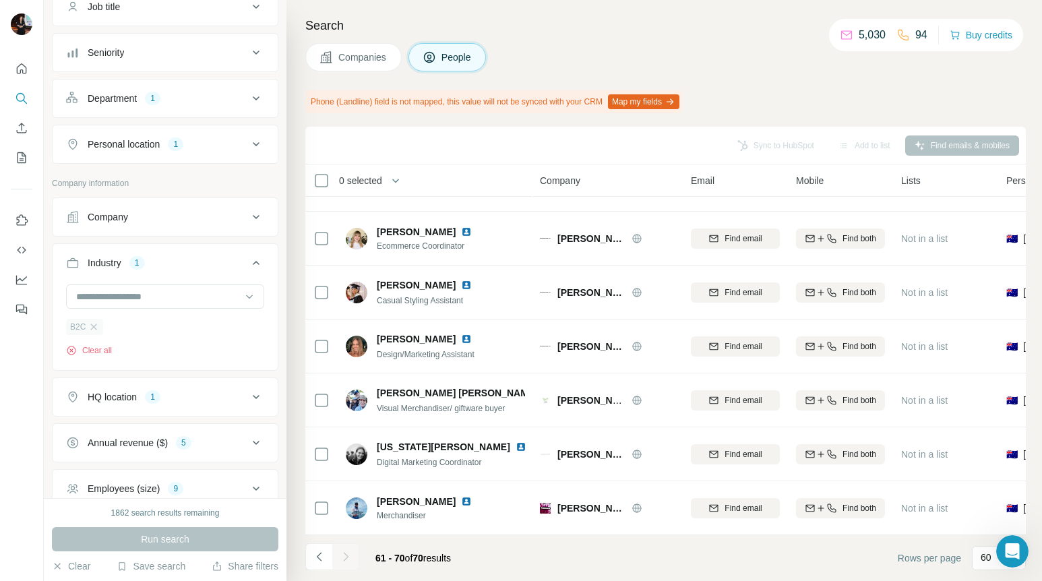
click at [100, 323] on div "B2C" at bounding box center [84, 327] width 37 height 16
click at [95, 354] on button "Clear all" at bounding box center [89, 350] width 46 height 12
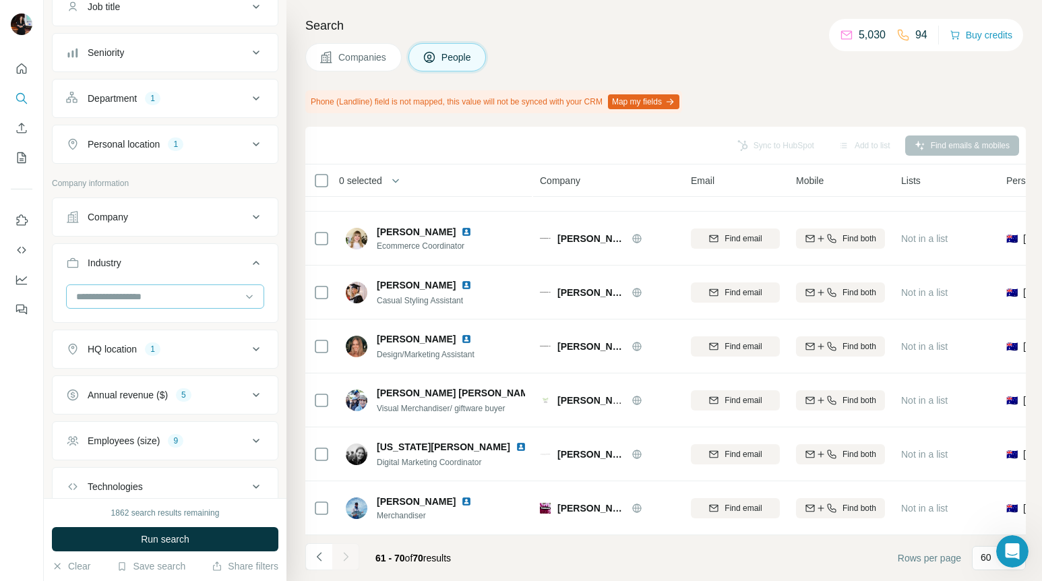
click at [147, 302] on input at bounding box center [158, 296] width 166 height 15
click at [158, 327] on div "Consumer Goods" at bounding box center [164, 324] width 175 height 13
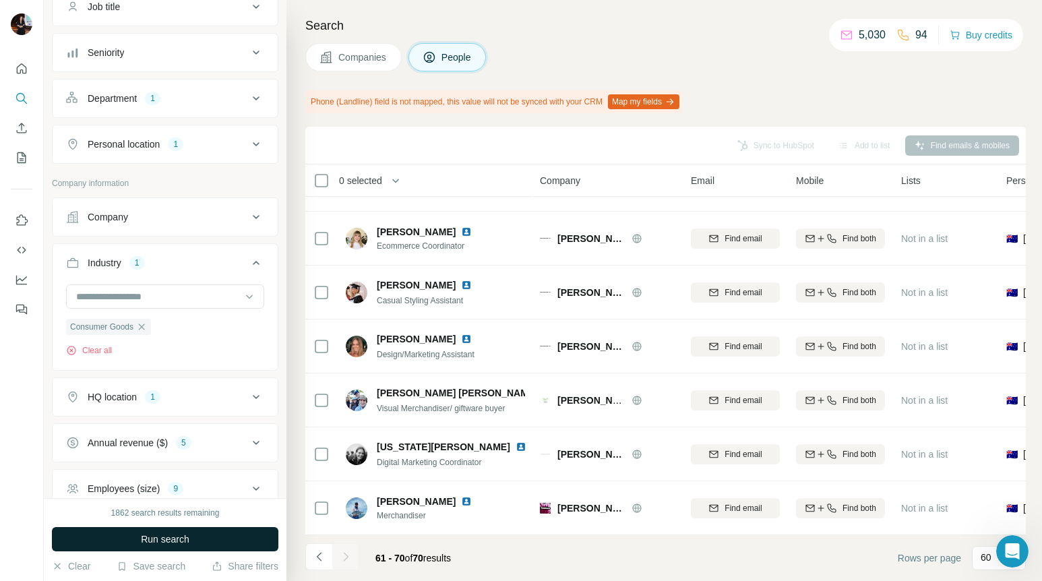
click at [157, 540] on span "Run search" at bounding box center [165, 538] width 49 height 13
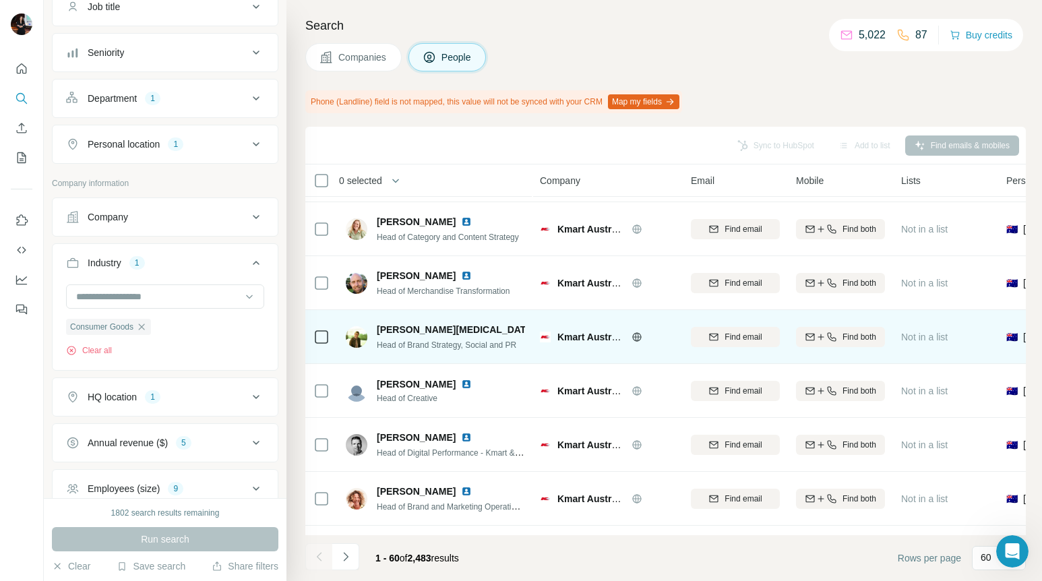
scroll to position [642, 0]
click at [540, 326] on img at bounding box center [545, 328] width 11 height 11
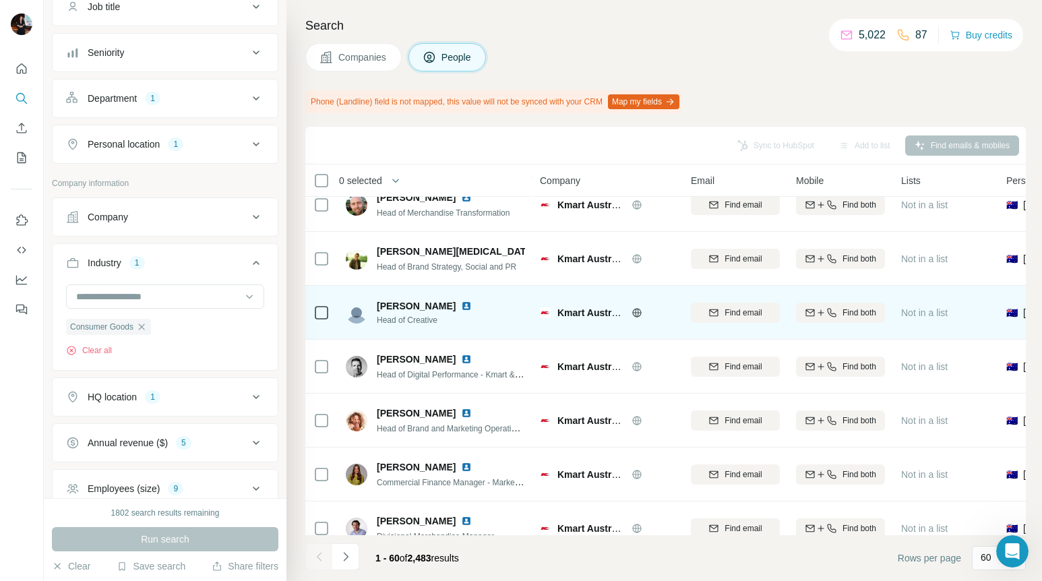
scroll to position [728, 0]
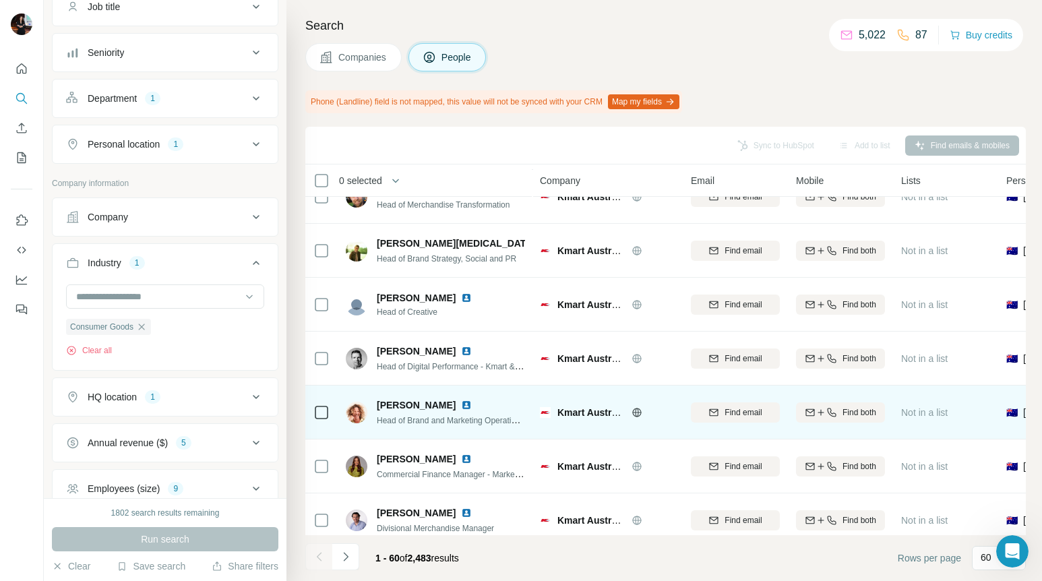
click at [461, 403] on img at bounding box center [466, 405] width 11 height 11
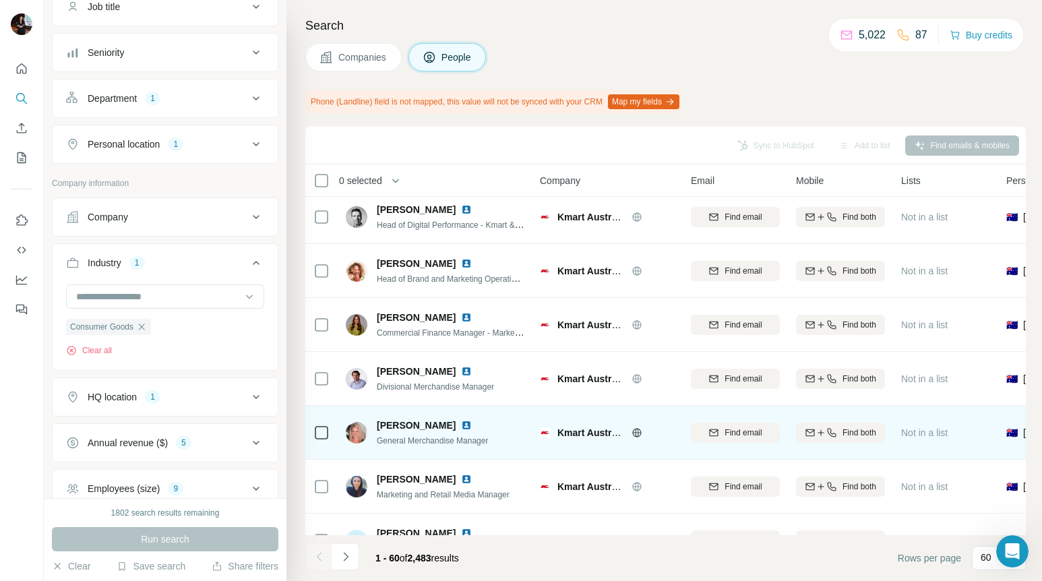
scroll to position [926, 0]
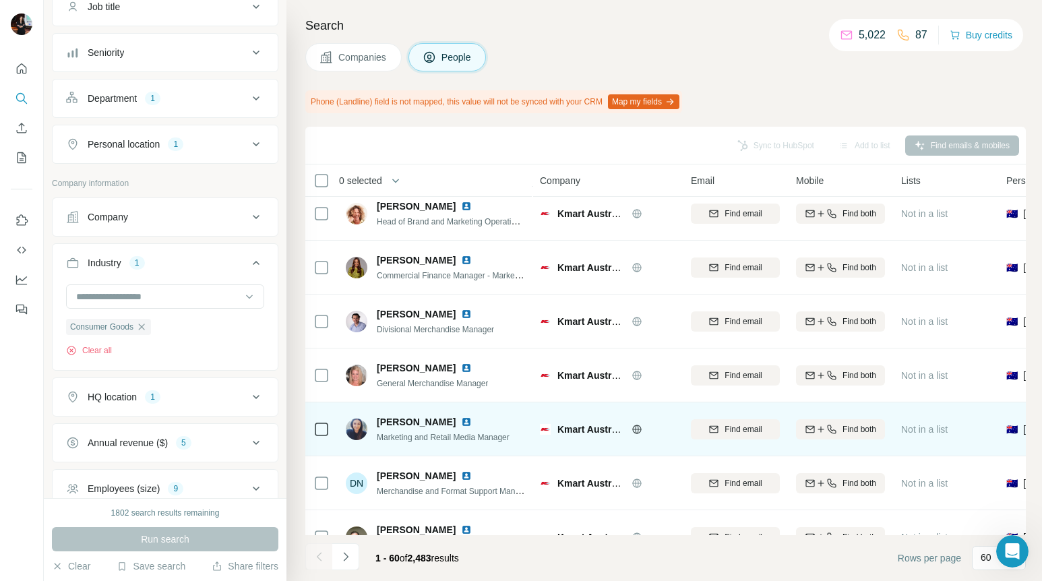
click at [470, 419] on img at bounding box center [466, 421] width 11 height 11
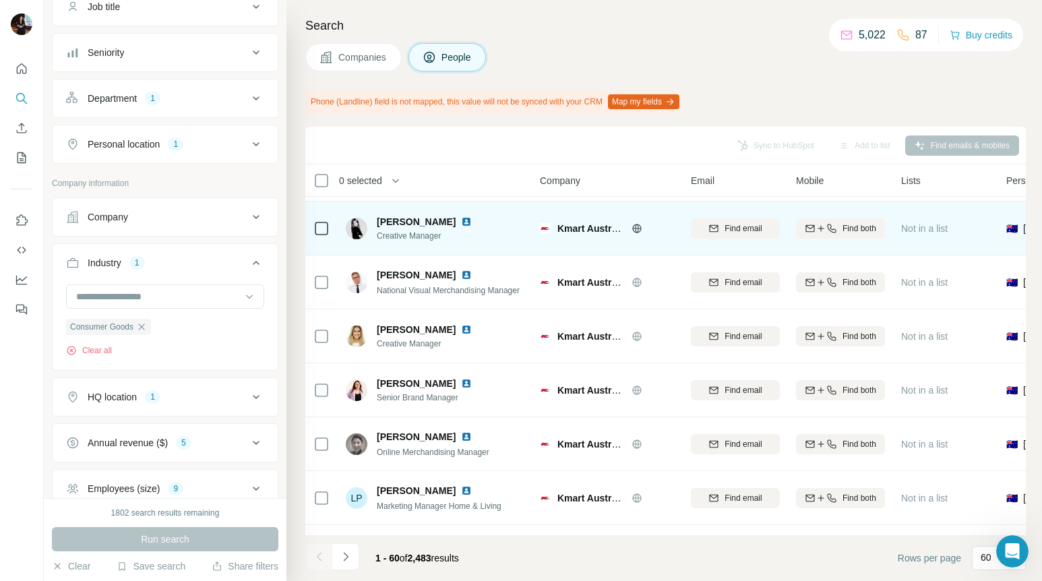
scroll to position [1408, 0]
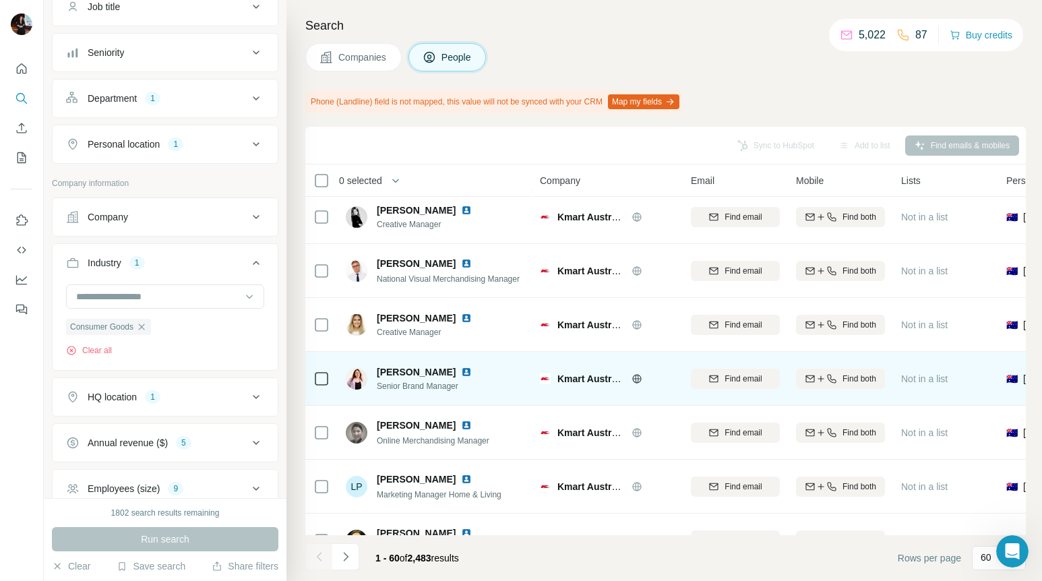
click at [472, 368] on img at bounding box center [466, 371] width 11 height 11
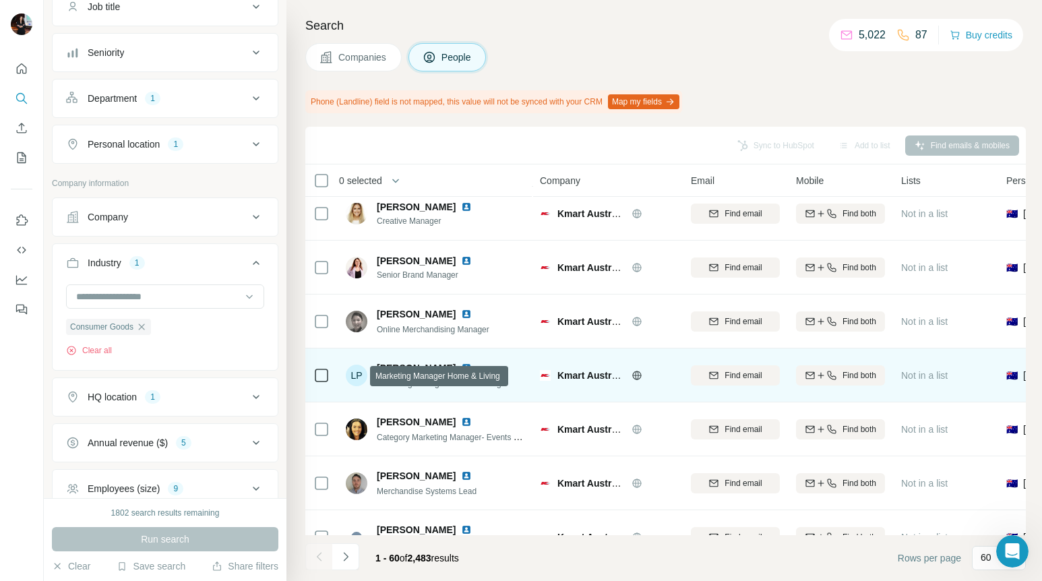
scroll to position [1521, 0]
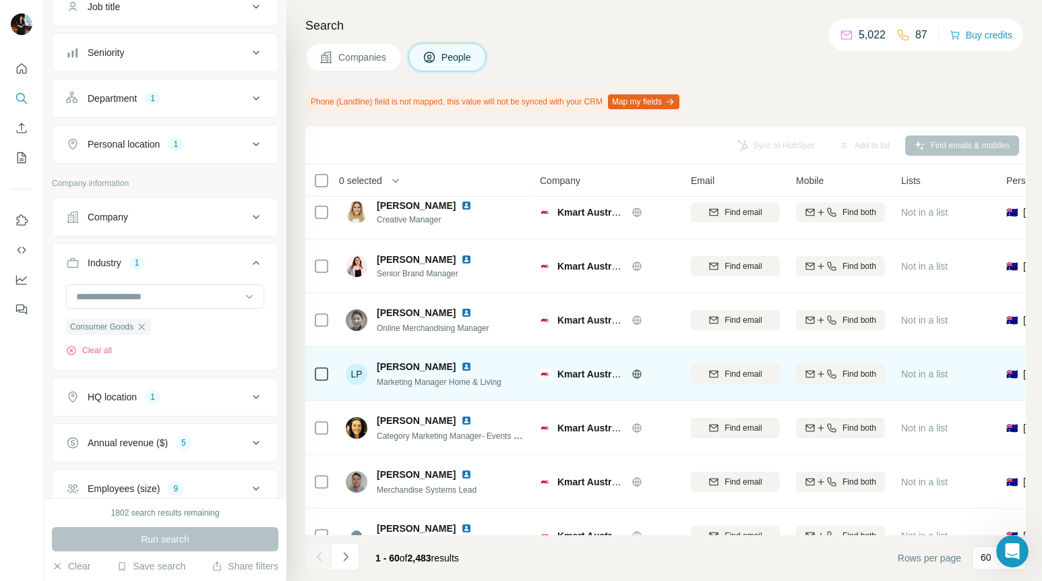
click at [471, 362] on img at bounding box center [466, 366] width 11 height 11
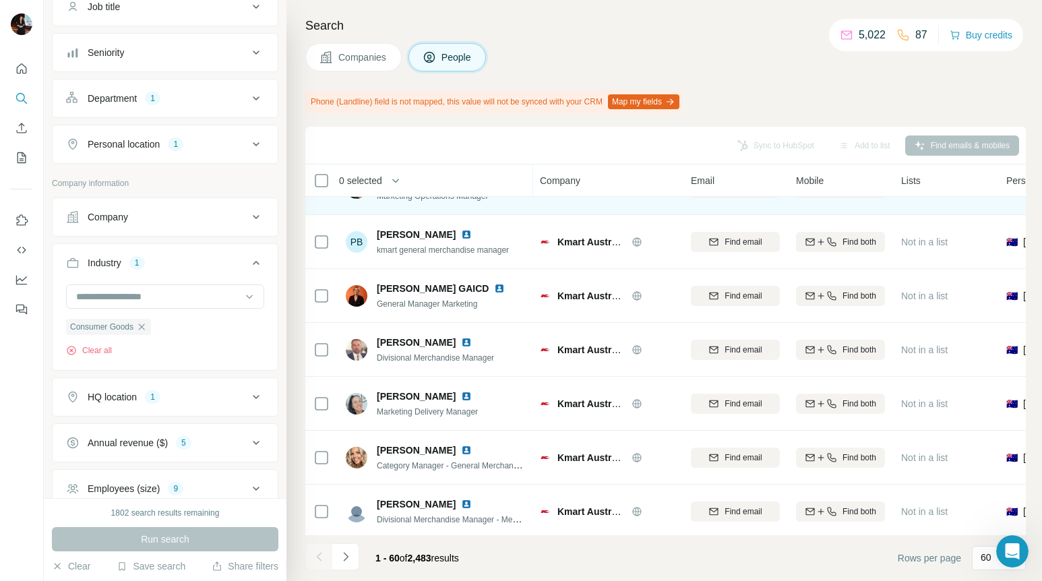
scroll to position [2086, 0]
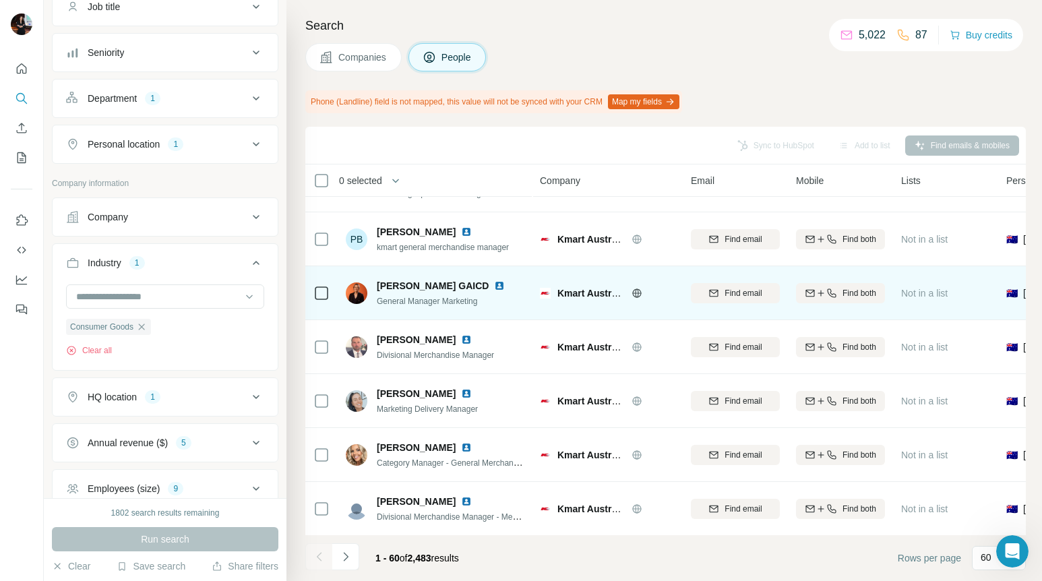
click at [494, 284] on img at bounding box center [499, 285] width 11 height 11
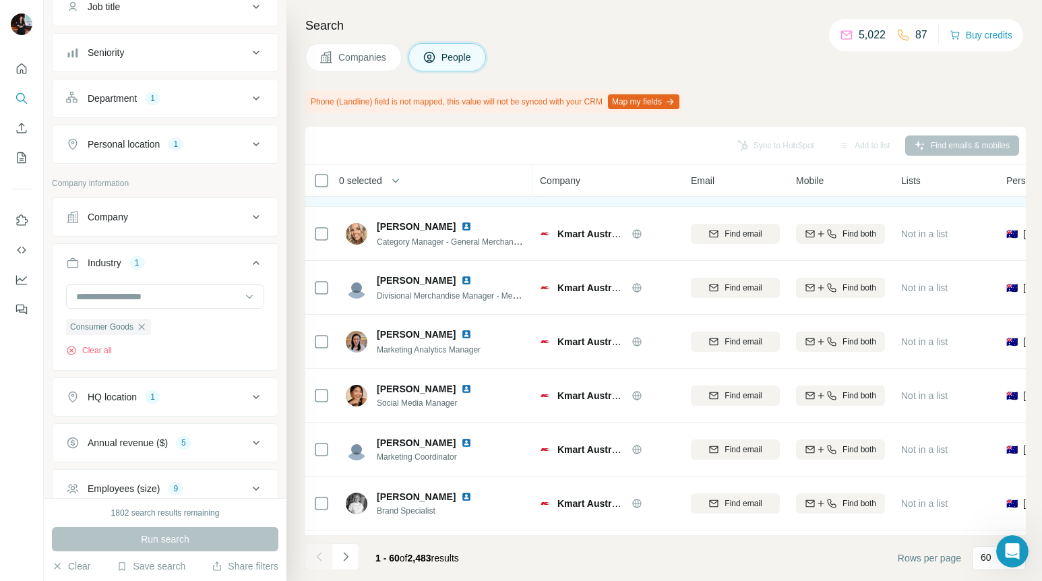
scroll to position [2896, 0]
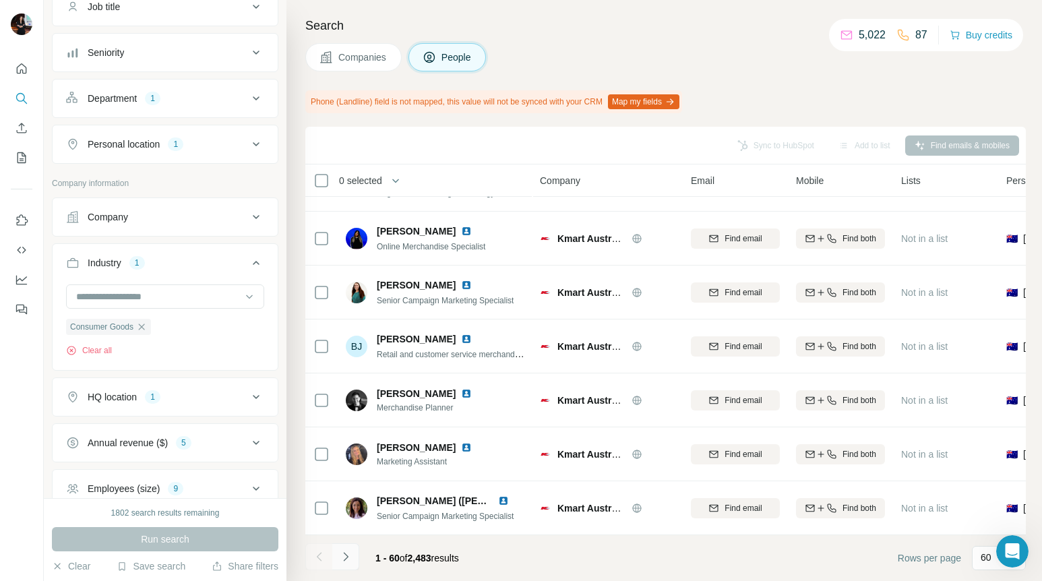
click at [348, 551] on icon "Navigate to next page" at bounding box center [345, 556] width 13 height 13
click at [345, 554] on icon "Navigate to next page" at bounding box center [345, 556] width 5 height 9
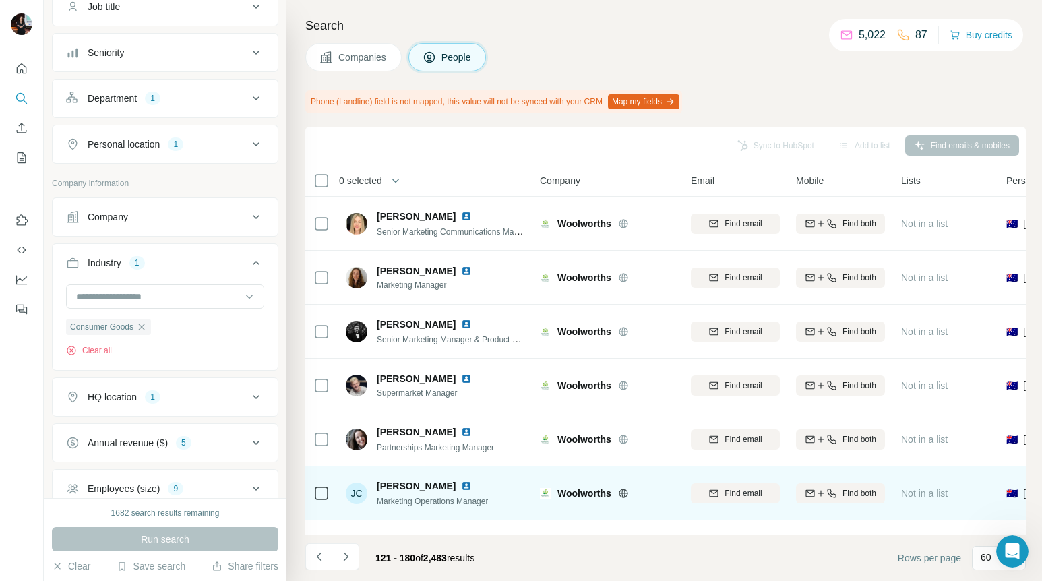
scroll to position [2618, 0]
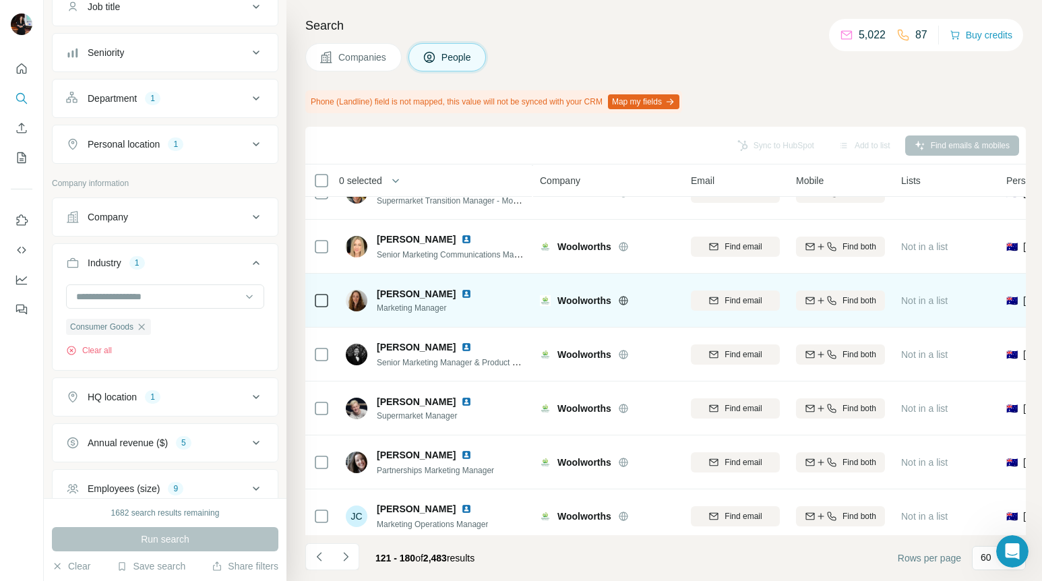
click at [461, 292] on img at bounding box center [466, 293] width 11 height 11
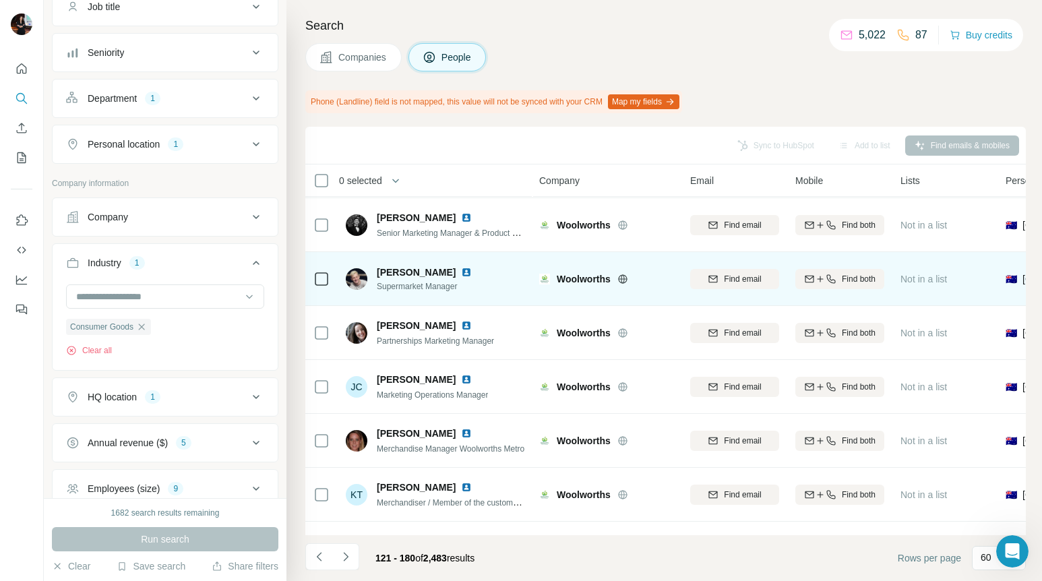
scroll to position [2751, 1]
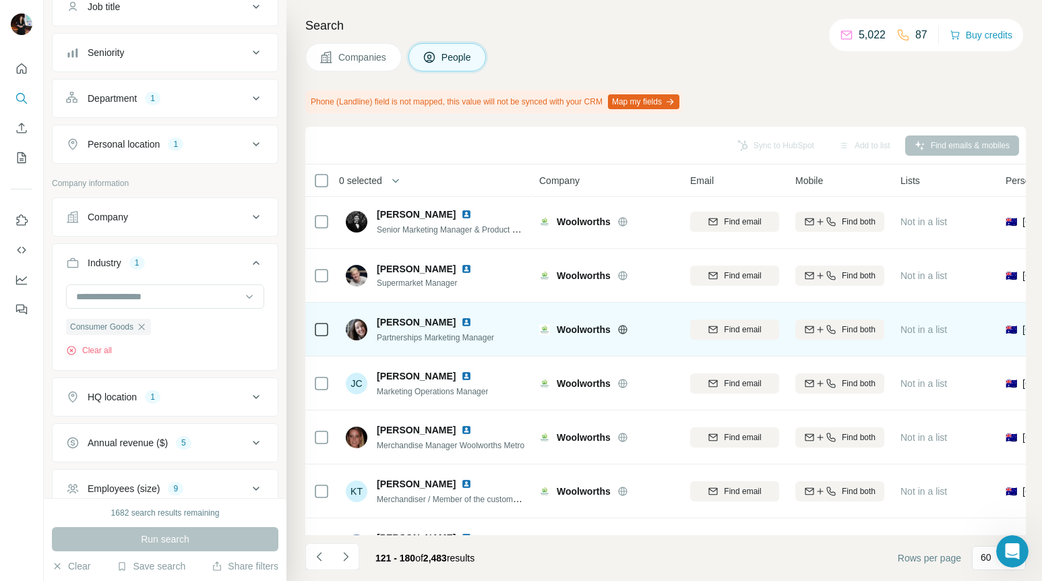
click at [461, 320] on img at bounding box center [466, 322] width 11 height 11
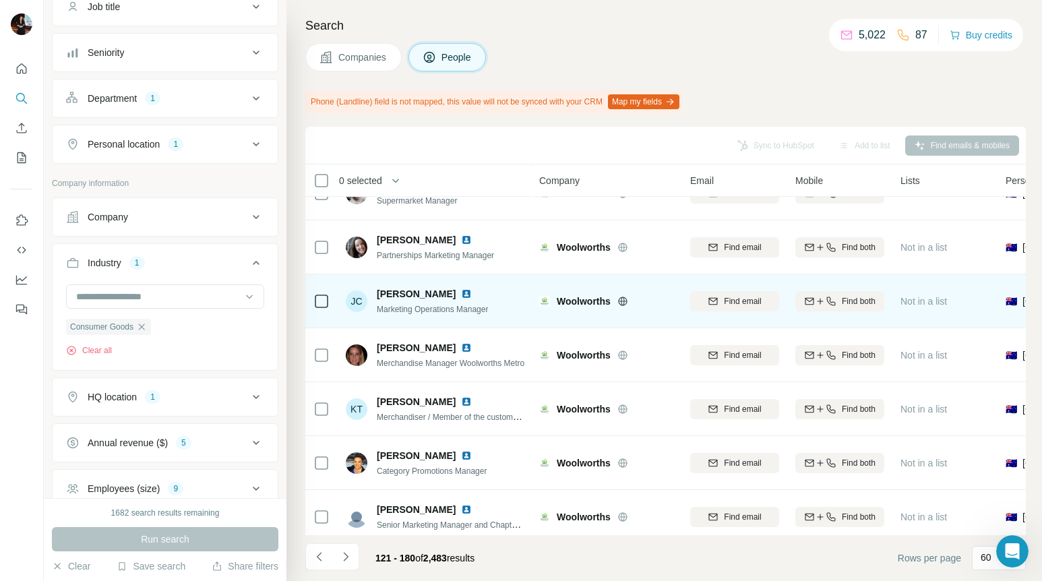
scroll to position [2896, 1]
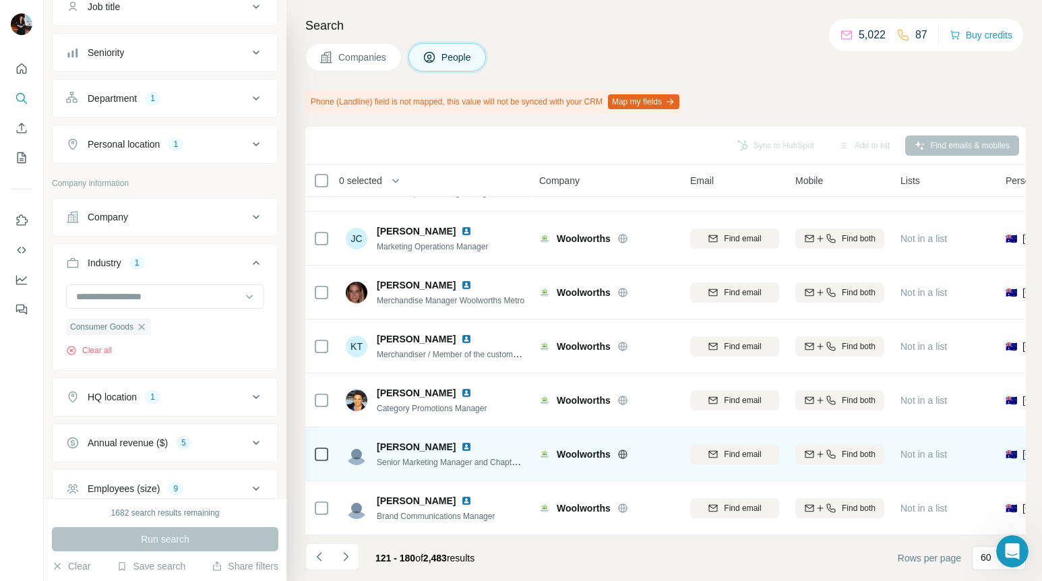
click at [461, 443] on img at bounding box center [466, 446] width 11 height 11
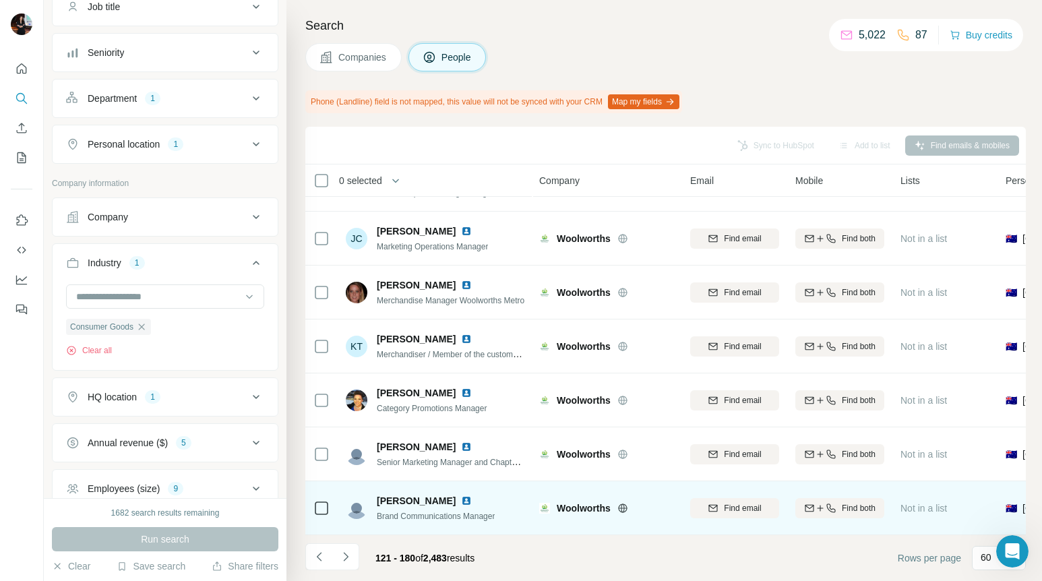
click at [461, 501] on img at bounding box center [466, 500] width 11 height 11
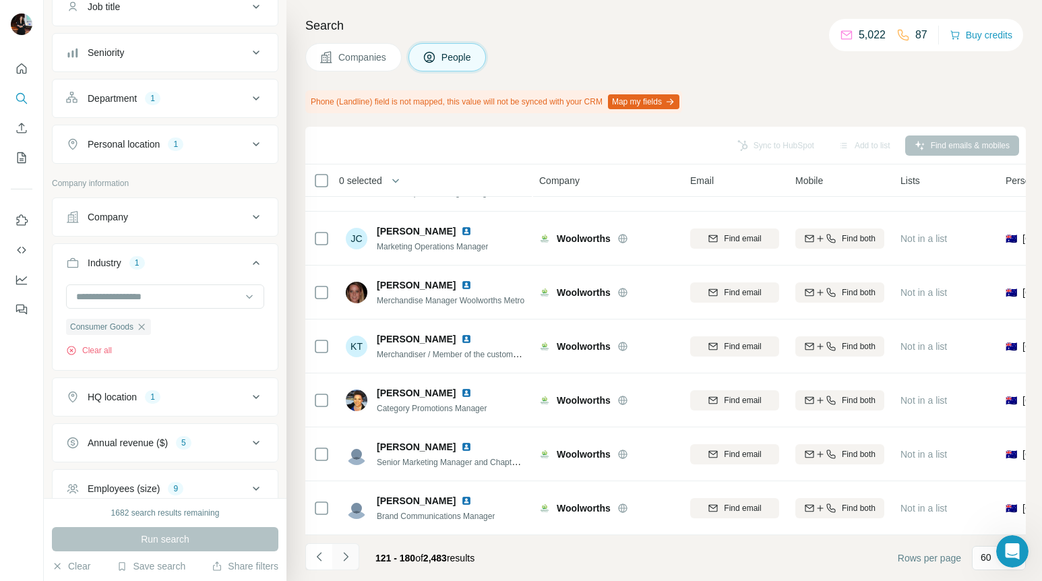
click at [344, 548] on button "Navigate to next page" at bounding box center [345, 556] width 27 height 27
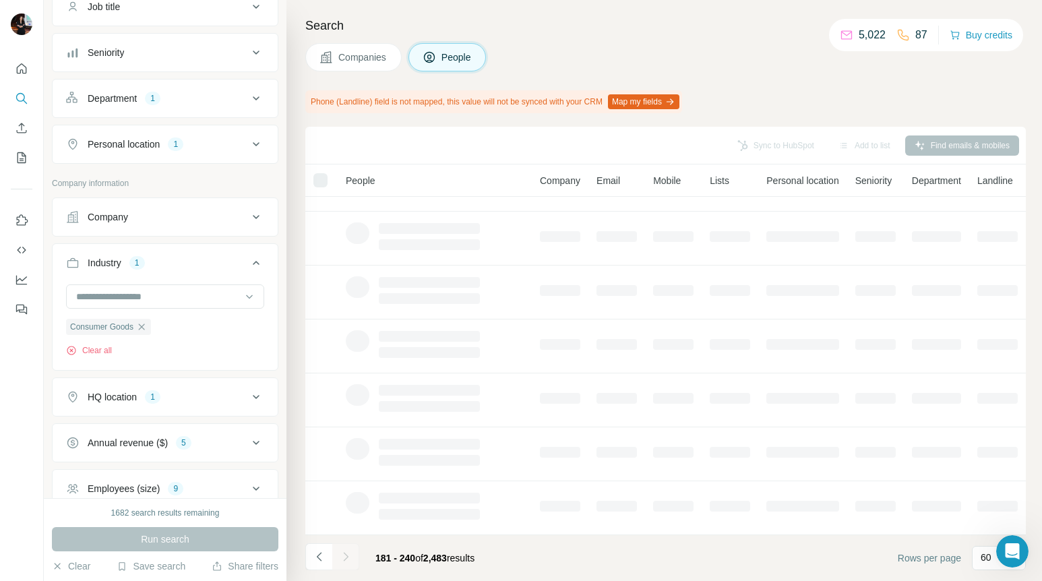
scroll to position [0, 0]
click at [323, 558] on icon "Navigate to previous page" at bounding box center [319, 556] width 13 height 13
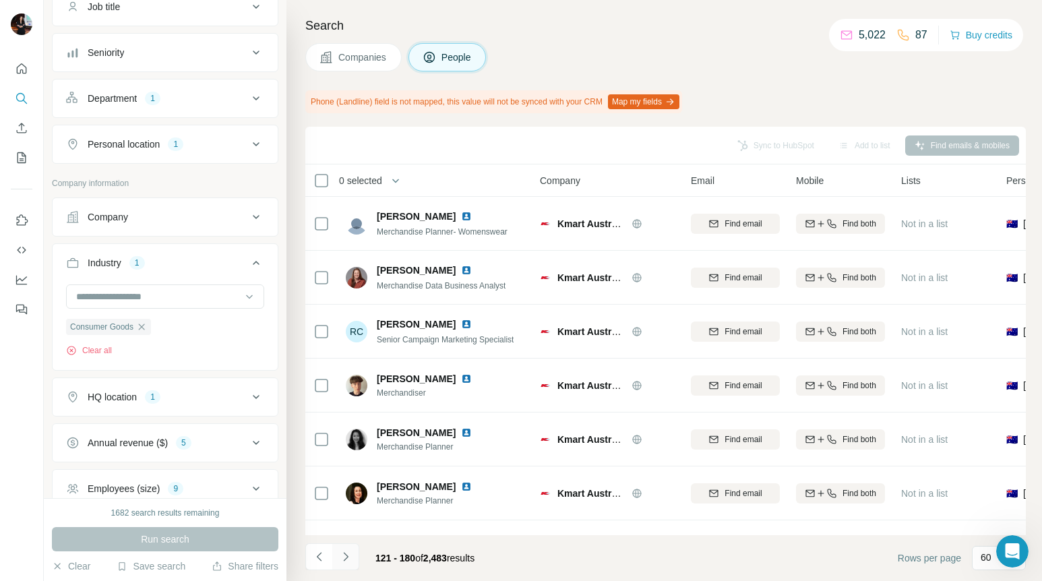
click at [352, 551] on button "Navigate to next page" at bounding box center [345, 556] width 27 height 27
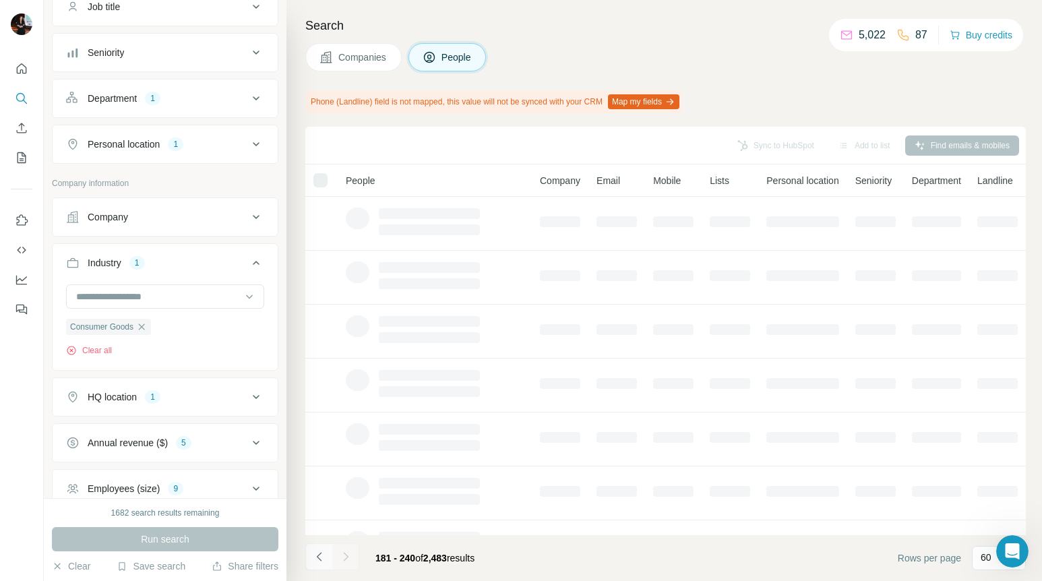
click at [319, 548] on button "Navigate to previous page" at bounding box center [318, 556] width 27 height 27
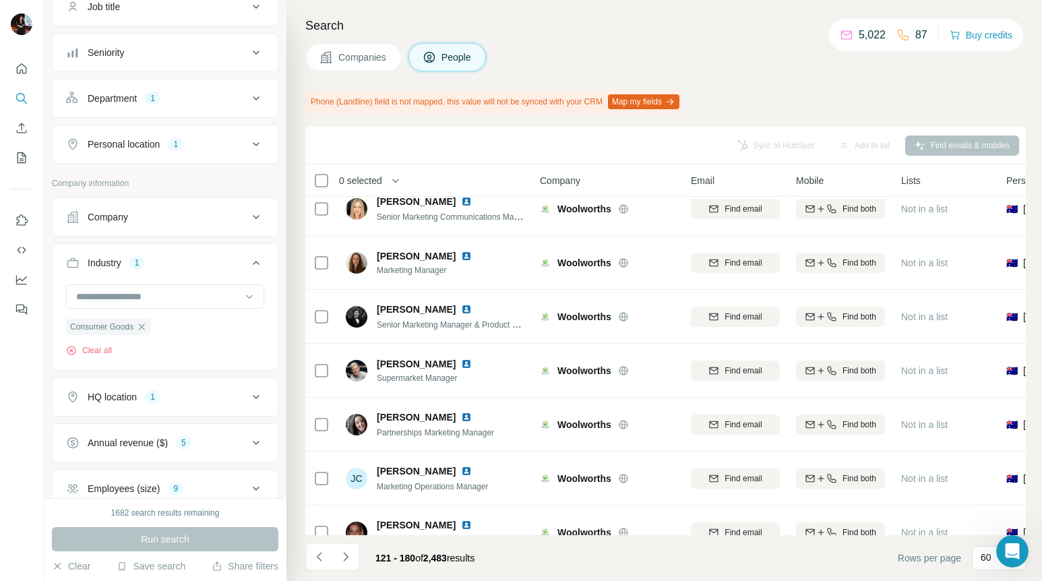
scroll to position [2657, 0]
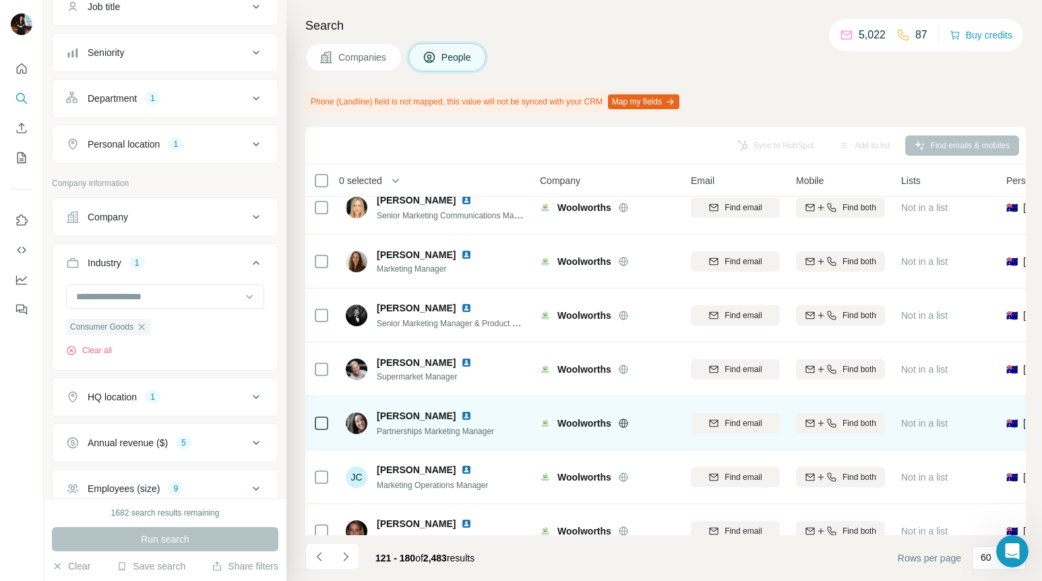
click at [461, 416] on img at bounding box center [466, 415] width 11 height 11
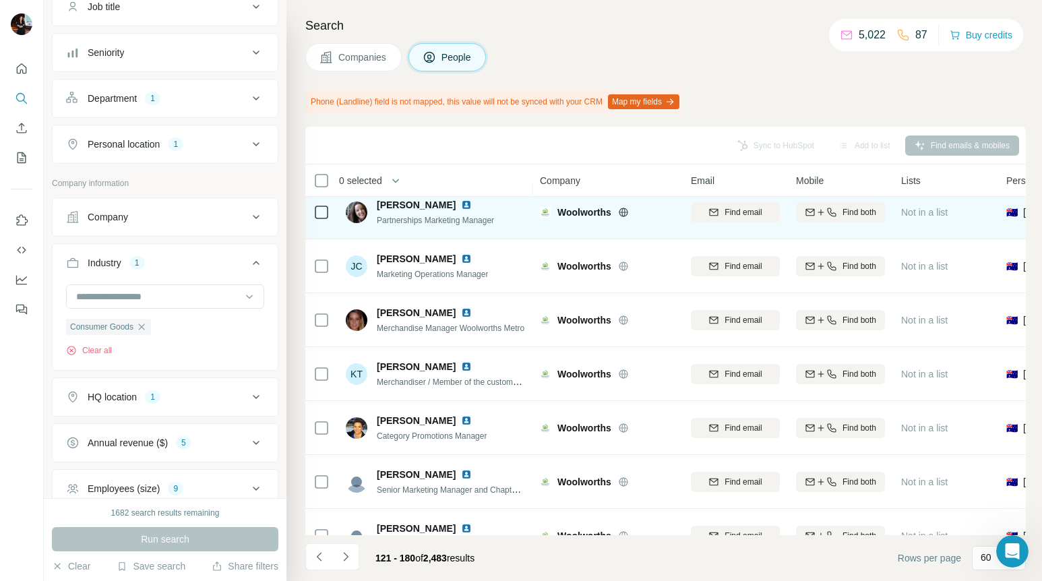
scroll to position [2896, 0]
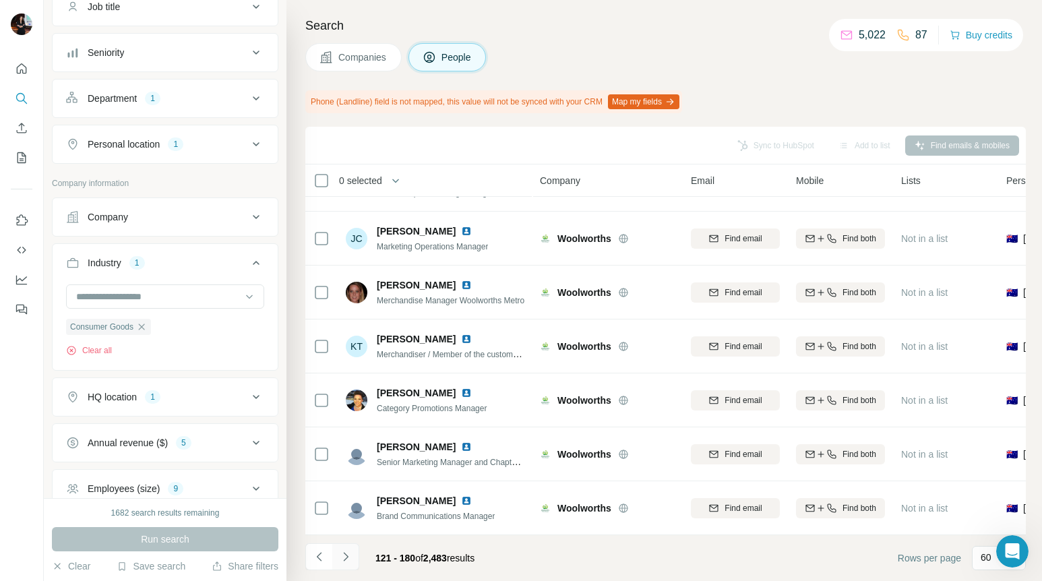
click at [343, 552] on icon "Navigate to next page" at bounding box center [345, 556] width 5 height 9
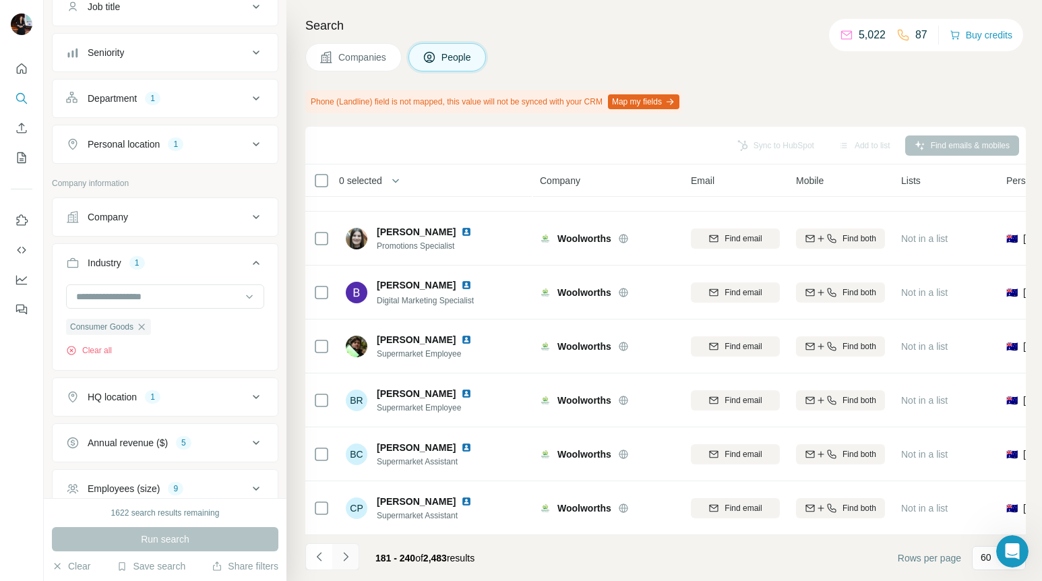
click at [350, 554] on icon "Navigate to next page" at bounding box center [345, 556] width 13 height 13
click at [344, 556] on icon "Navigate to next page" at bounding box center [345, 556] width 13 height 13
click at [348, 552] on icon "Navigate to next page" at bounding box center [345, 556] width 13 height 13
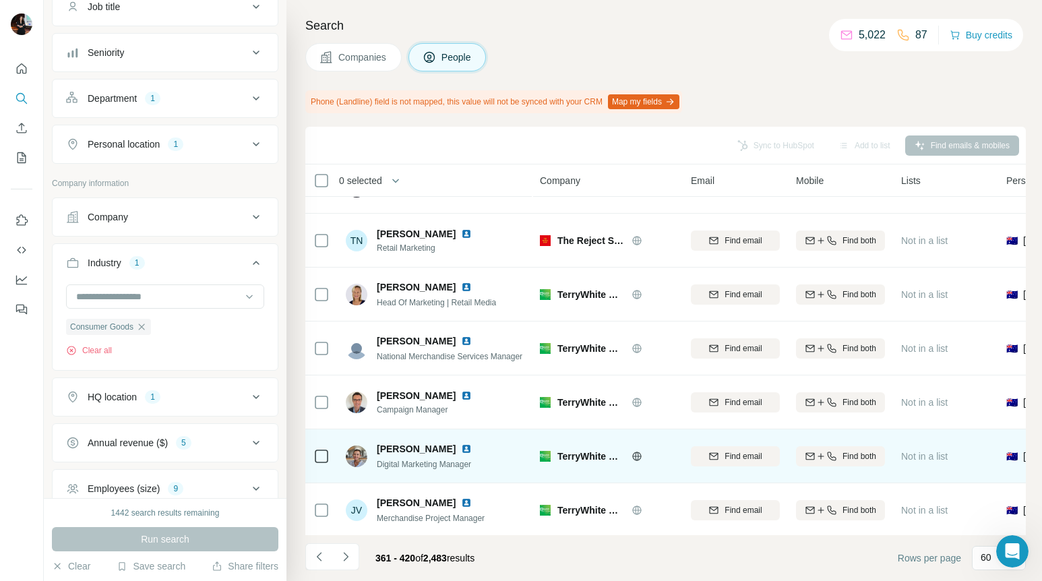
scroll to position [2683, 0]
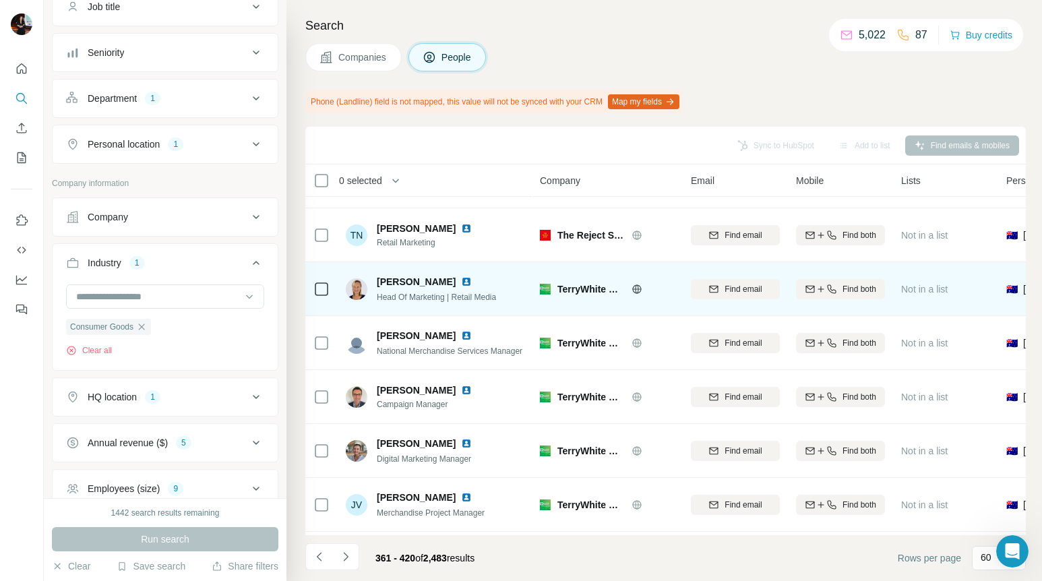
click at [469, 279] on img at bounding box center [466, 281] width 11 height 11
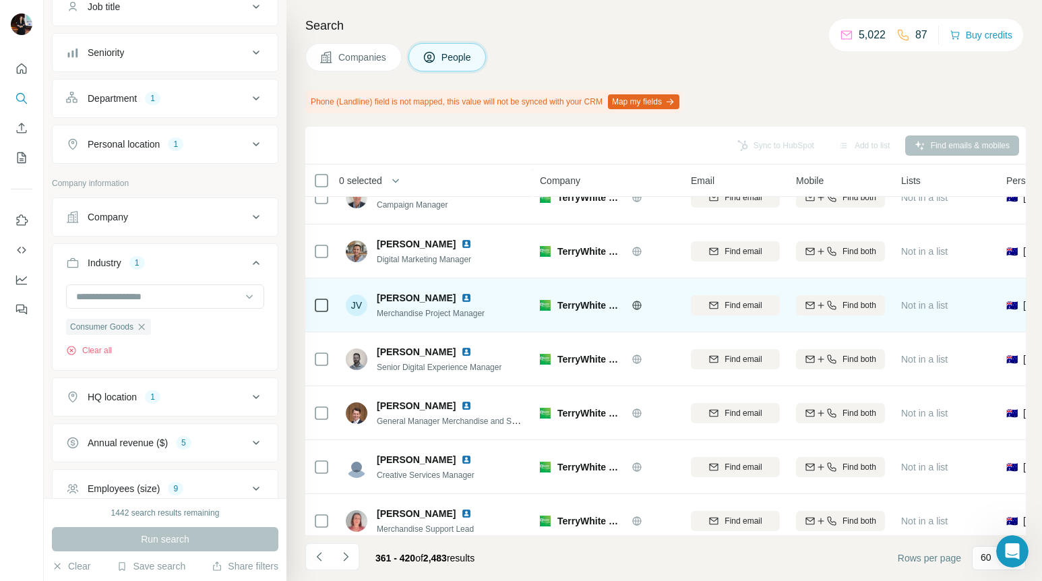
scroll to position [2896, 0]
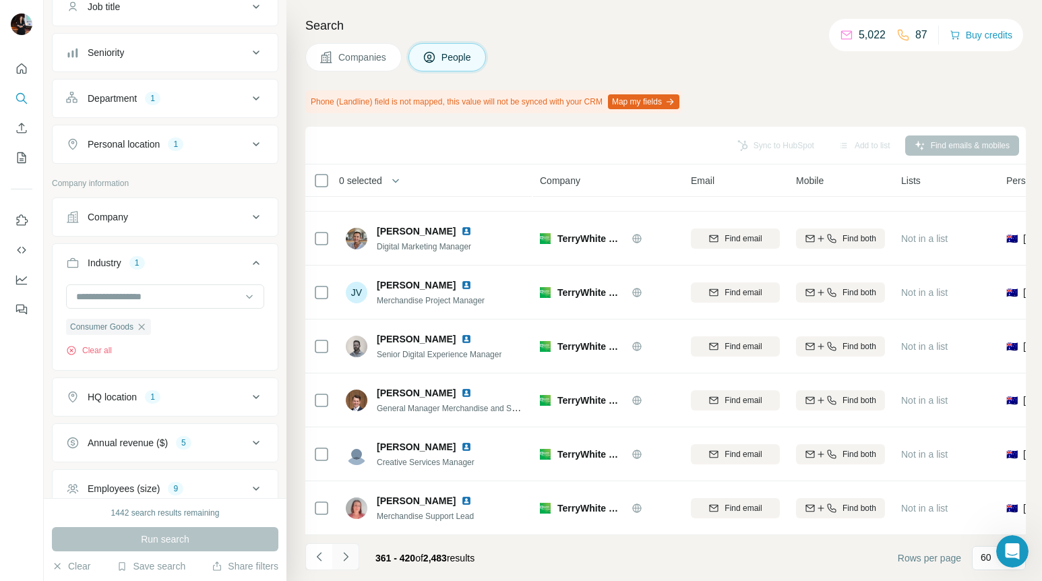
click at [340, 553] on icon "Navigate to next page" at bounding box center [345, 556] width 13 height 13
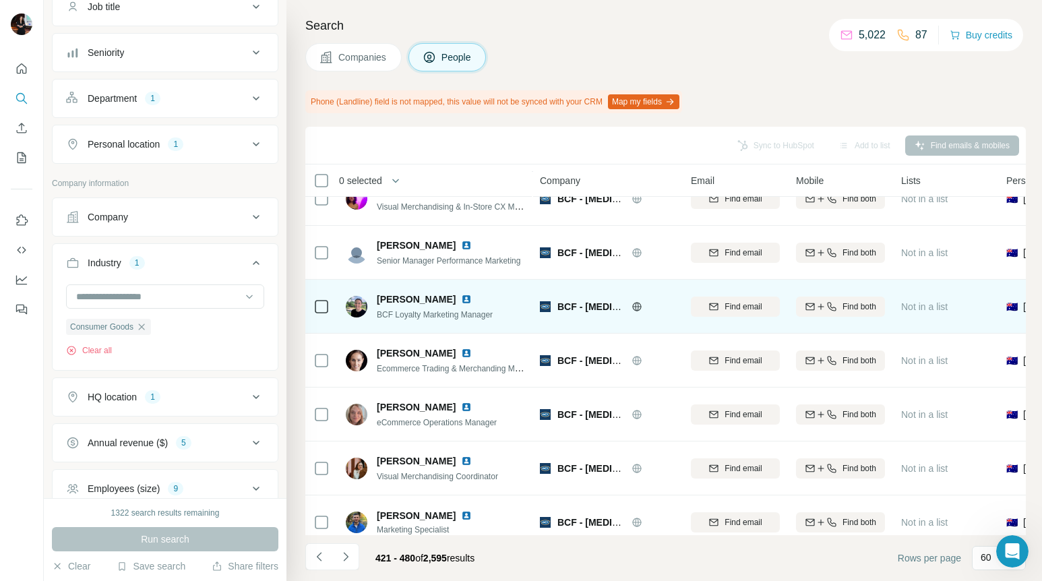
scroll to position [1118, 0]
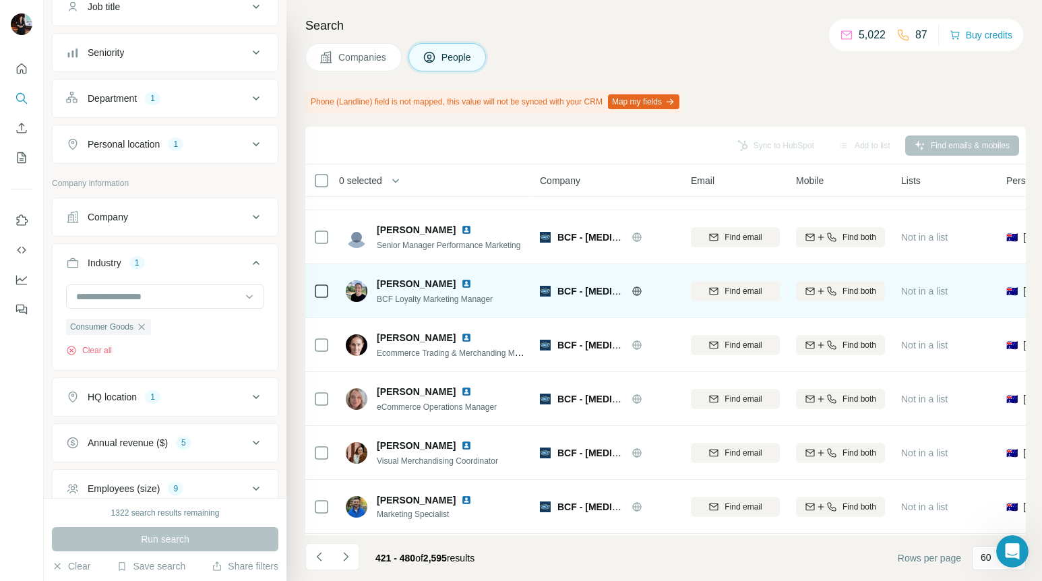
click at [461, 282] on img at bounding box center [466, 283] width 11 height 11
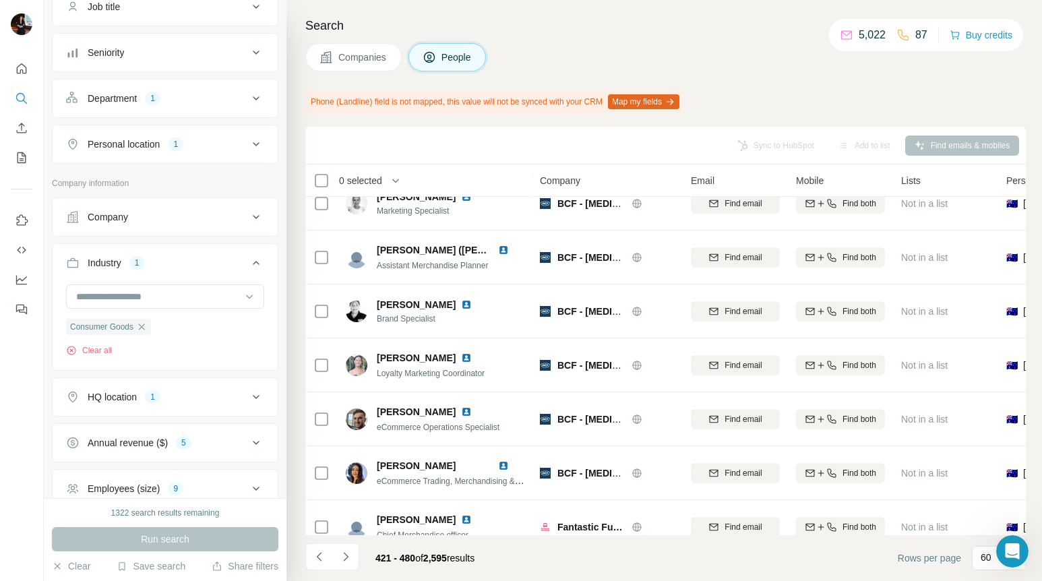
scroll to position [1745, 0]
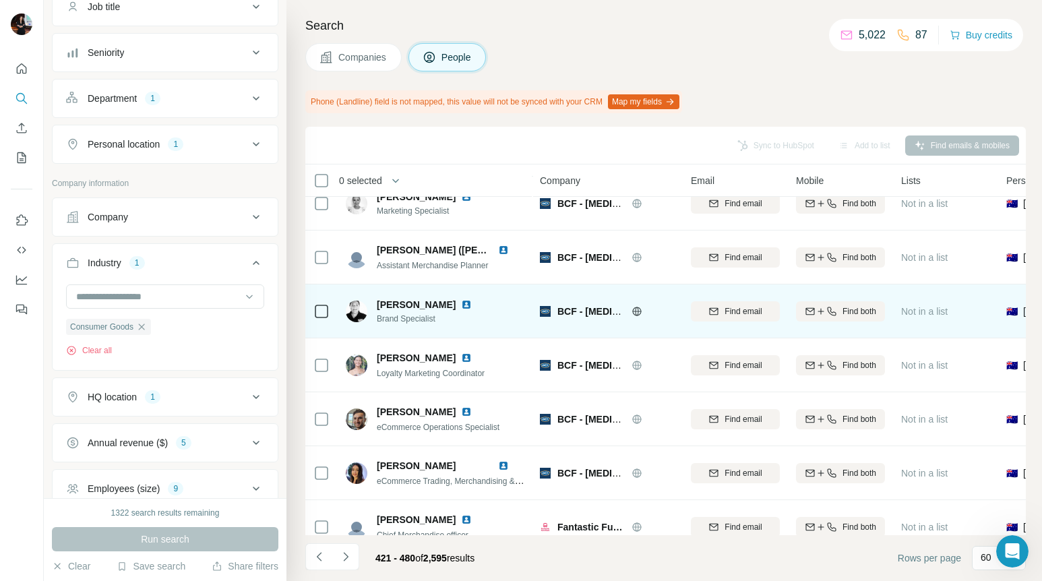
click at [461, 301] on img at bounding box center [466, 304] width 11 height 11
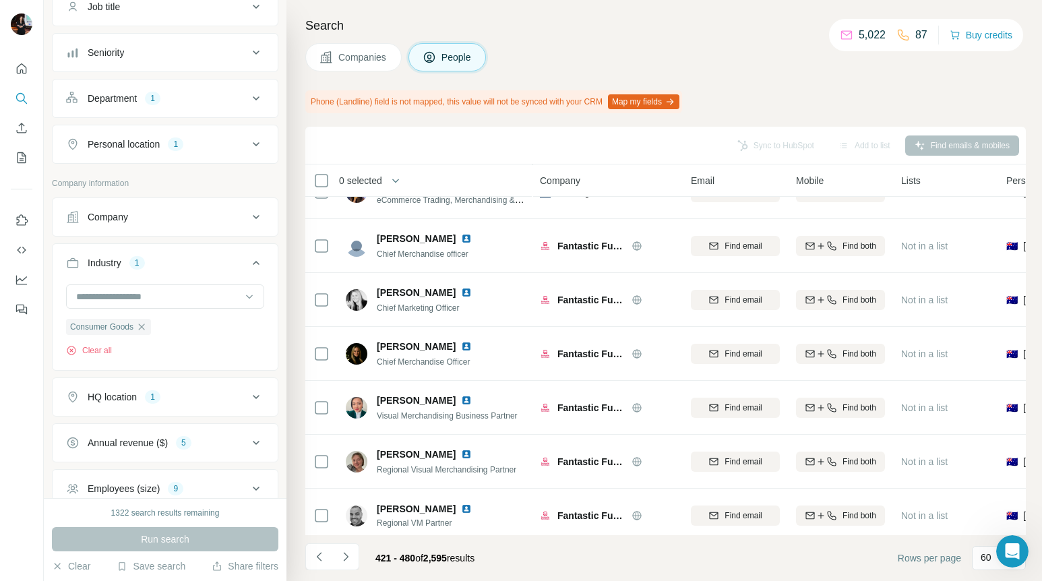
scroll to position [2038, 0]
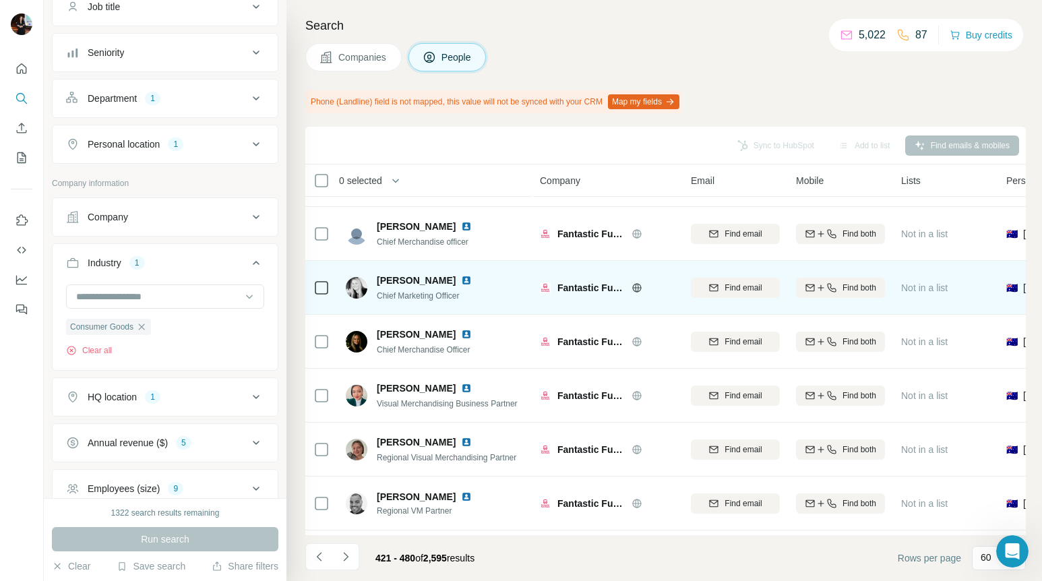
click at [467, 277] on img at bounding box center [466, 280] width 11 height 11
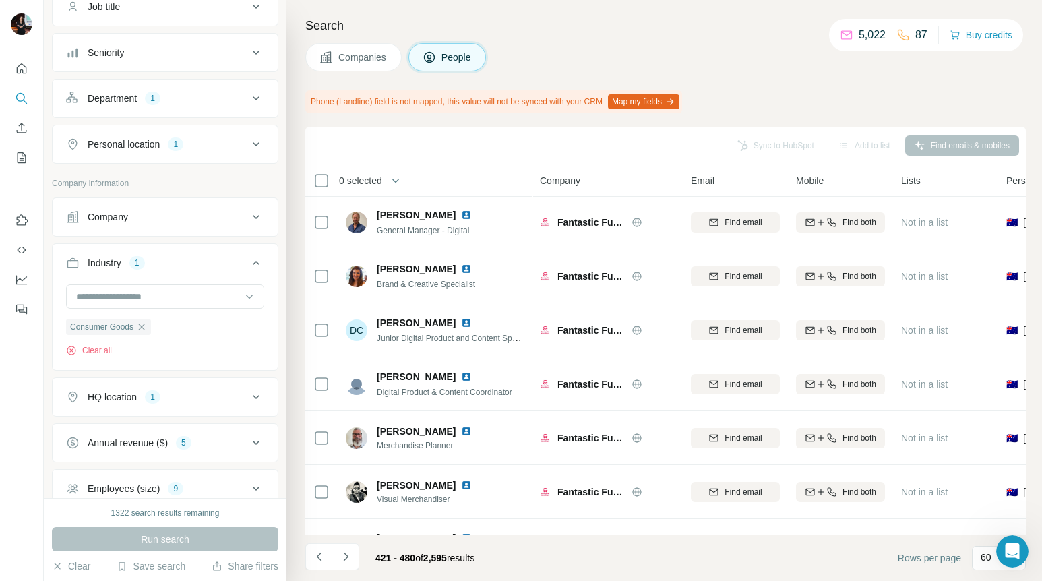
scroll to position [2896, 0]
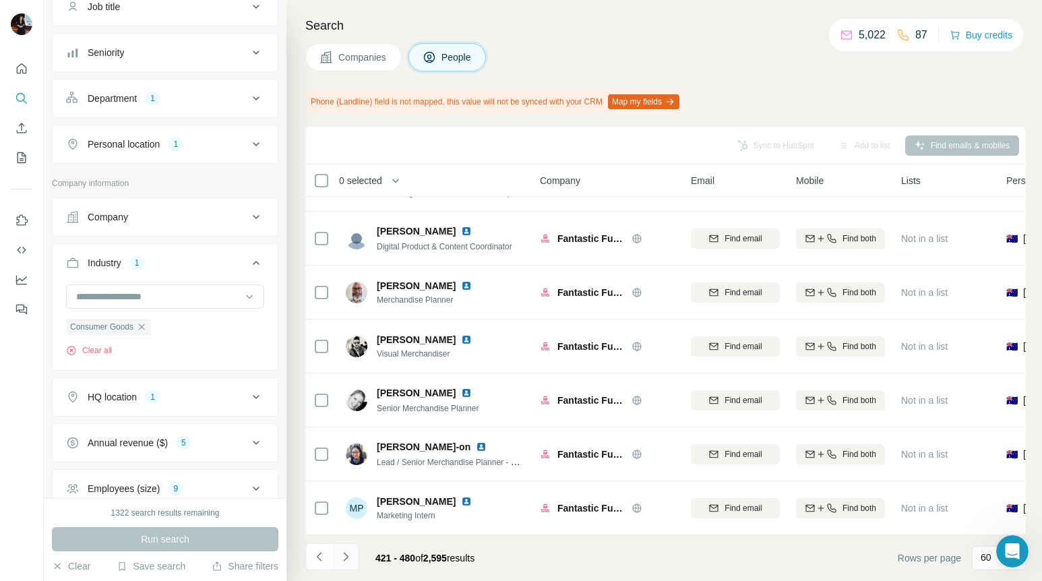
click at [346, 550] on icon "Navigate to next page" at bounding box center [345, 556] width 13 height 13
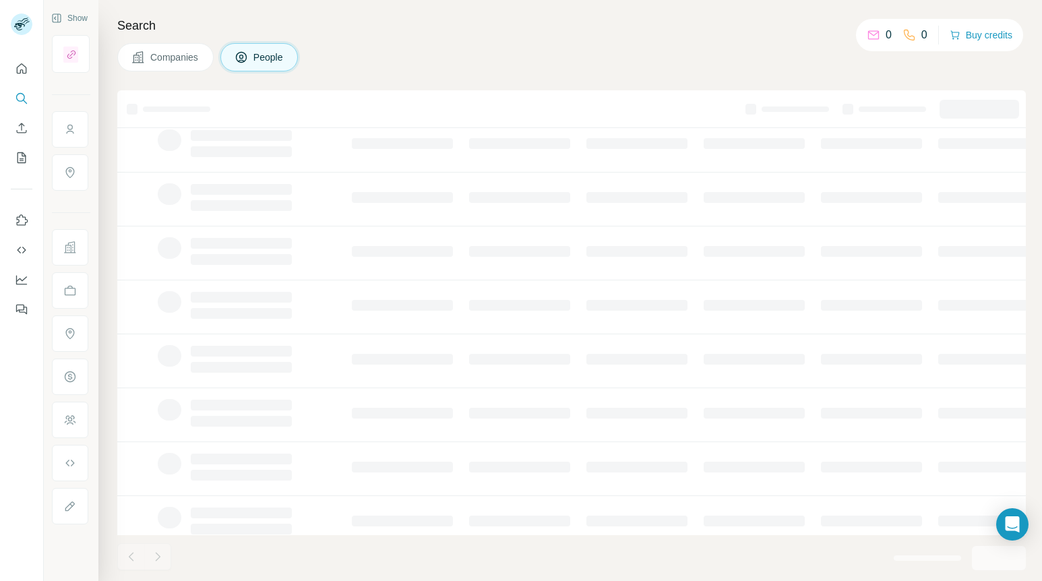
scroll to position [44, 0]
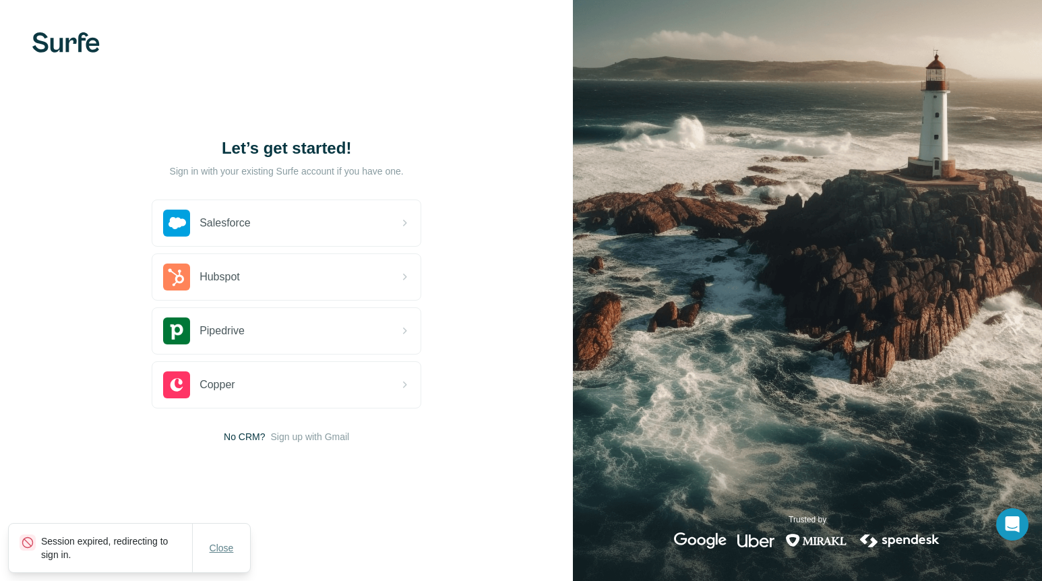
click at [224, 542] on span "Close" at bounding box center [222, 547] width 24 height 13
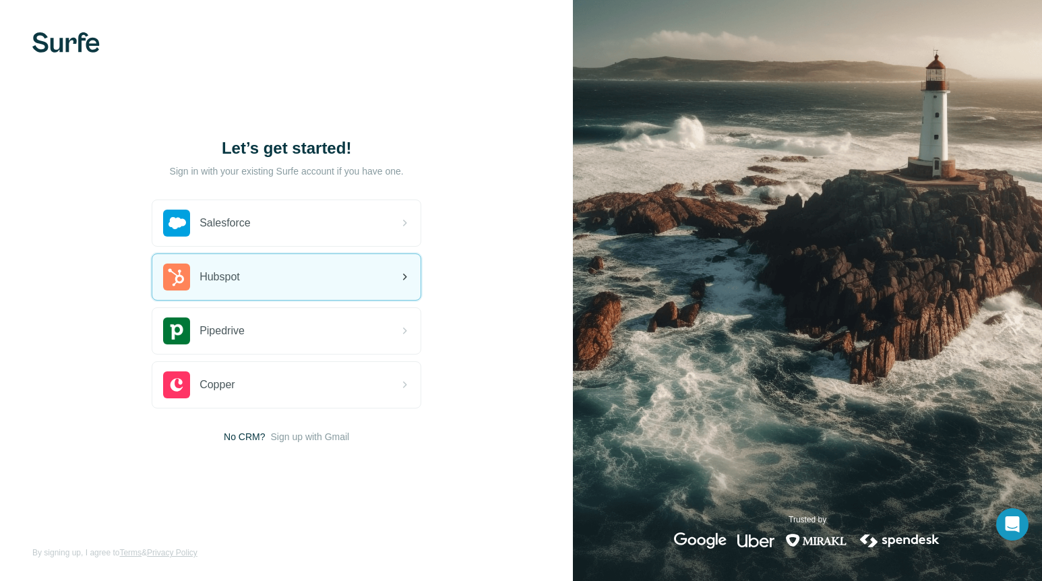
click at [352, 274] on div "Hubspot" at bounding box center [286, 277] width 268 height 46
